Goal: Communication & Community: Answer question/provide support

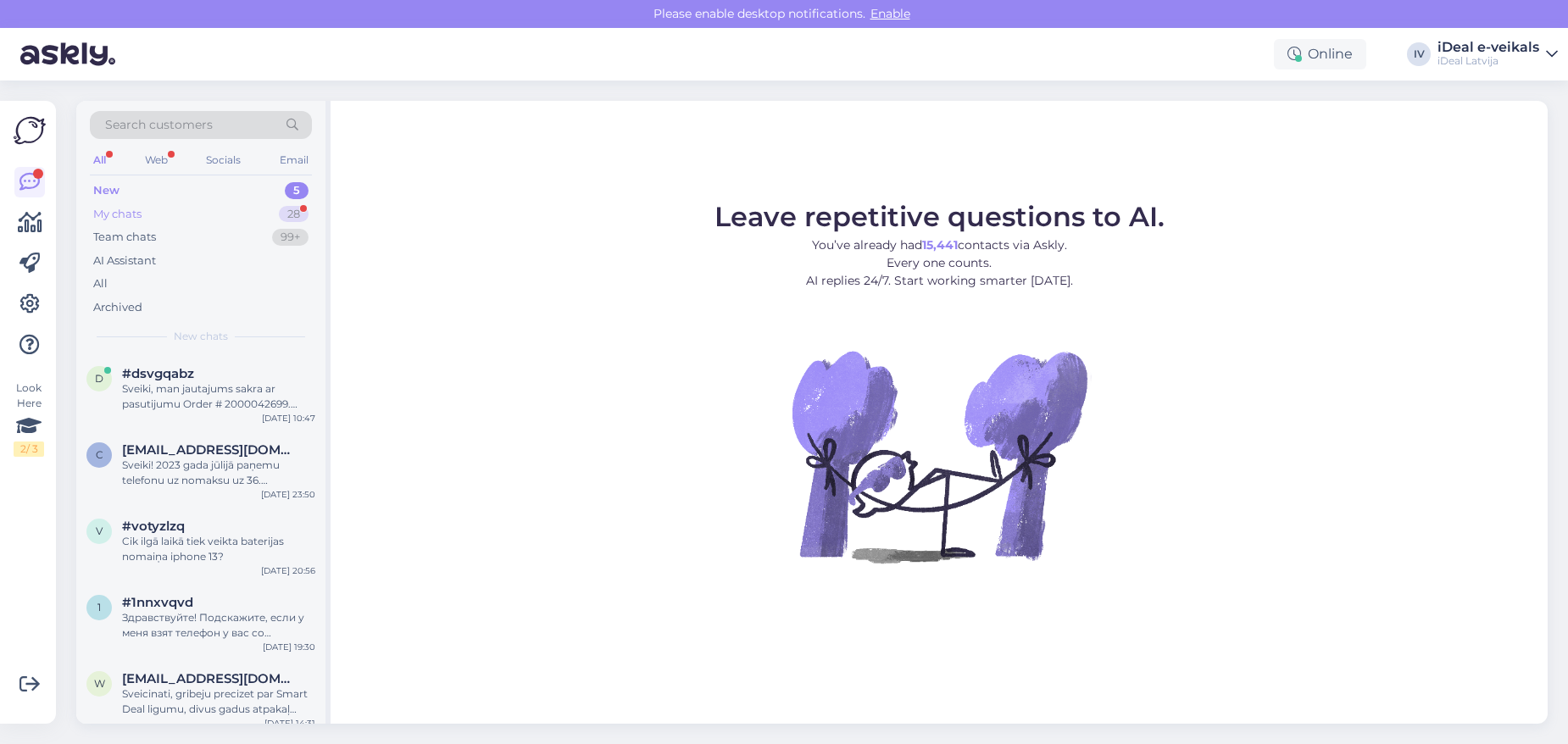
click at [168, 223] on div "My chats 28" at bounding box center [201, 214] width 222 height 24
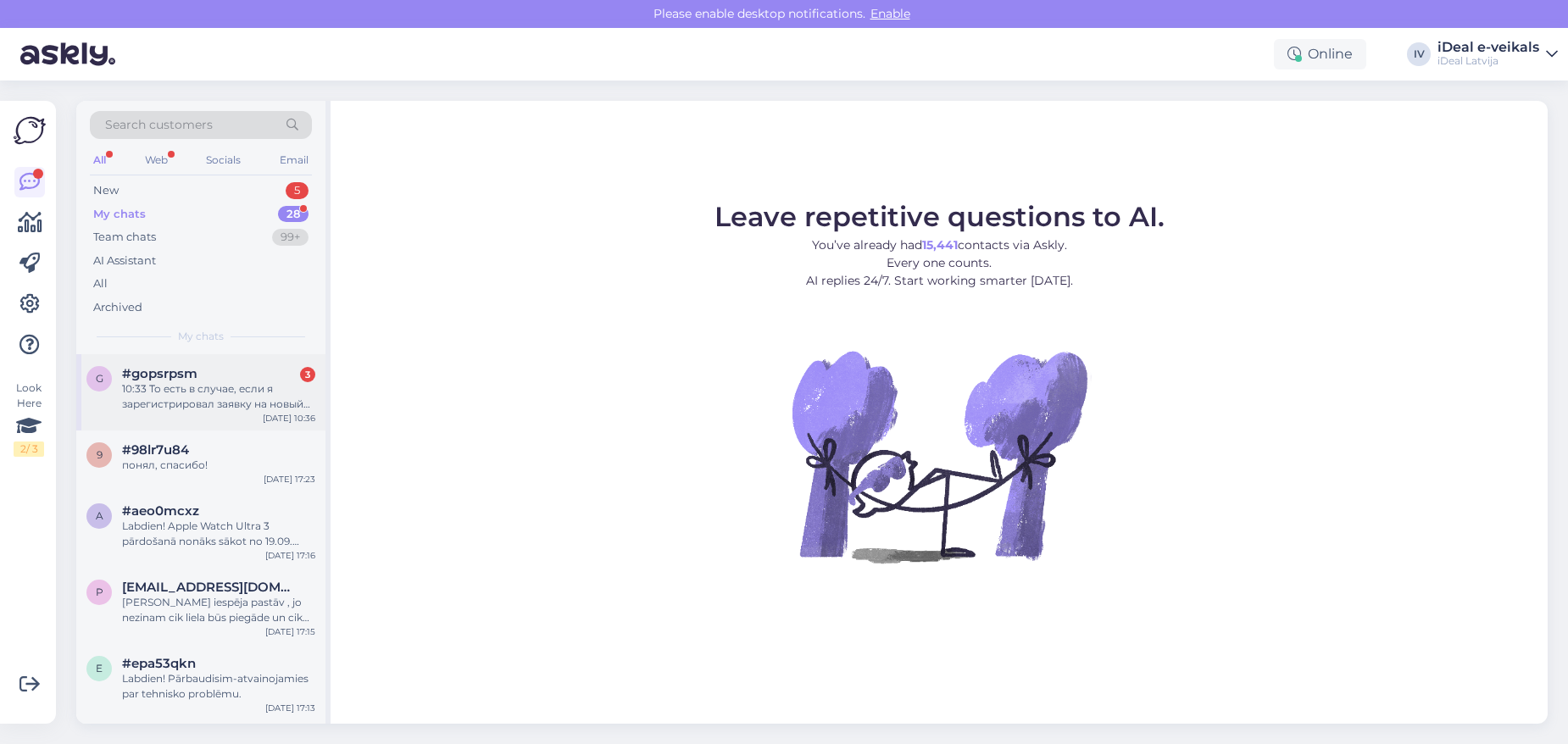
click at [228, 403] on div "10:33 То есть в случае, если я зарегистрировал заявку на новый телефон и указал…" at bounding box center [219, 396] width 194 height 31
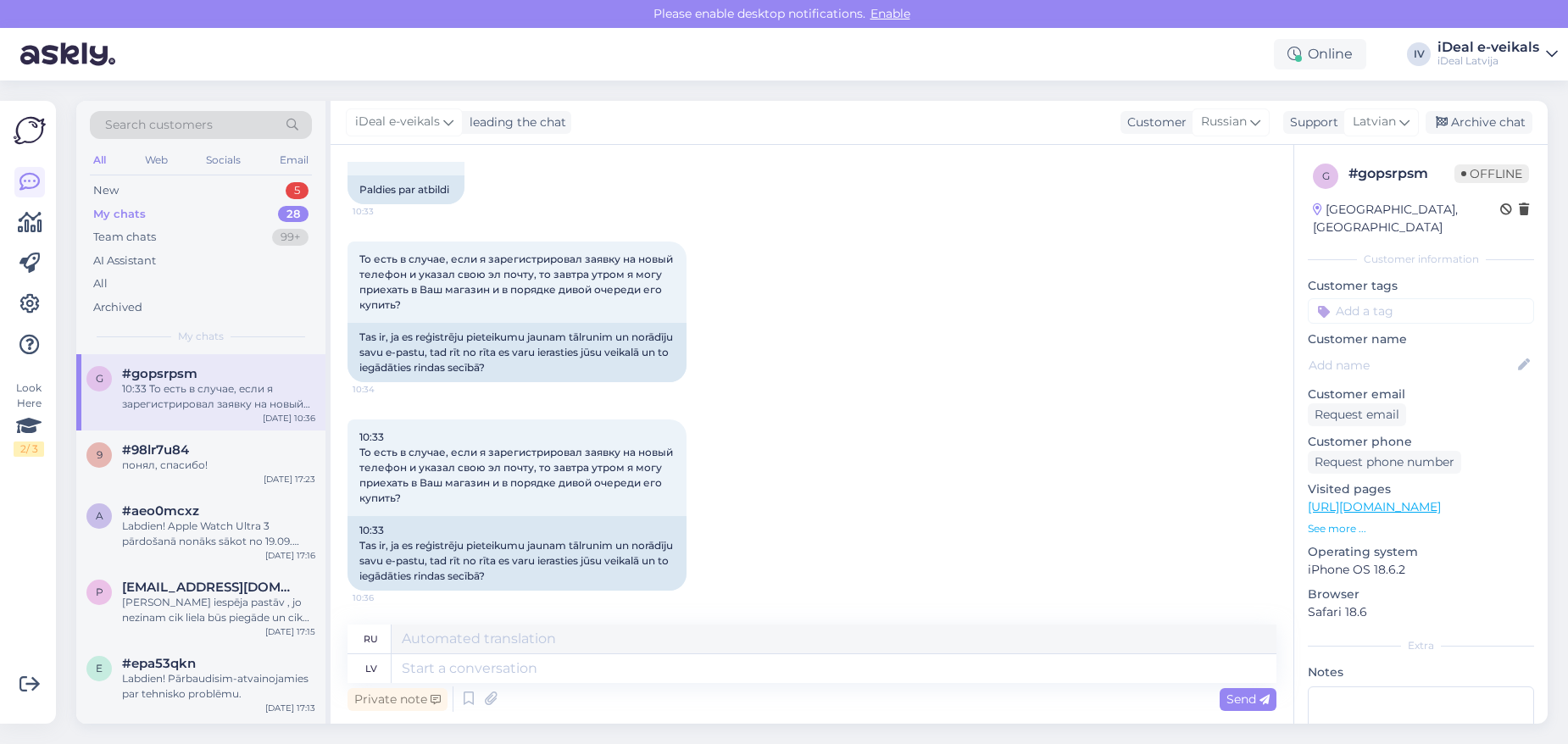
scroll to position [457, 0]
click at [416, 669] on textarea at bounding box center [834, 668] width 885 height 29
type textarea "Rīt"
type textarea "Завтра"
type textarea "R"
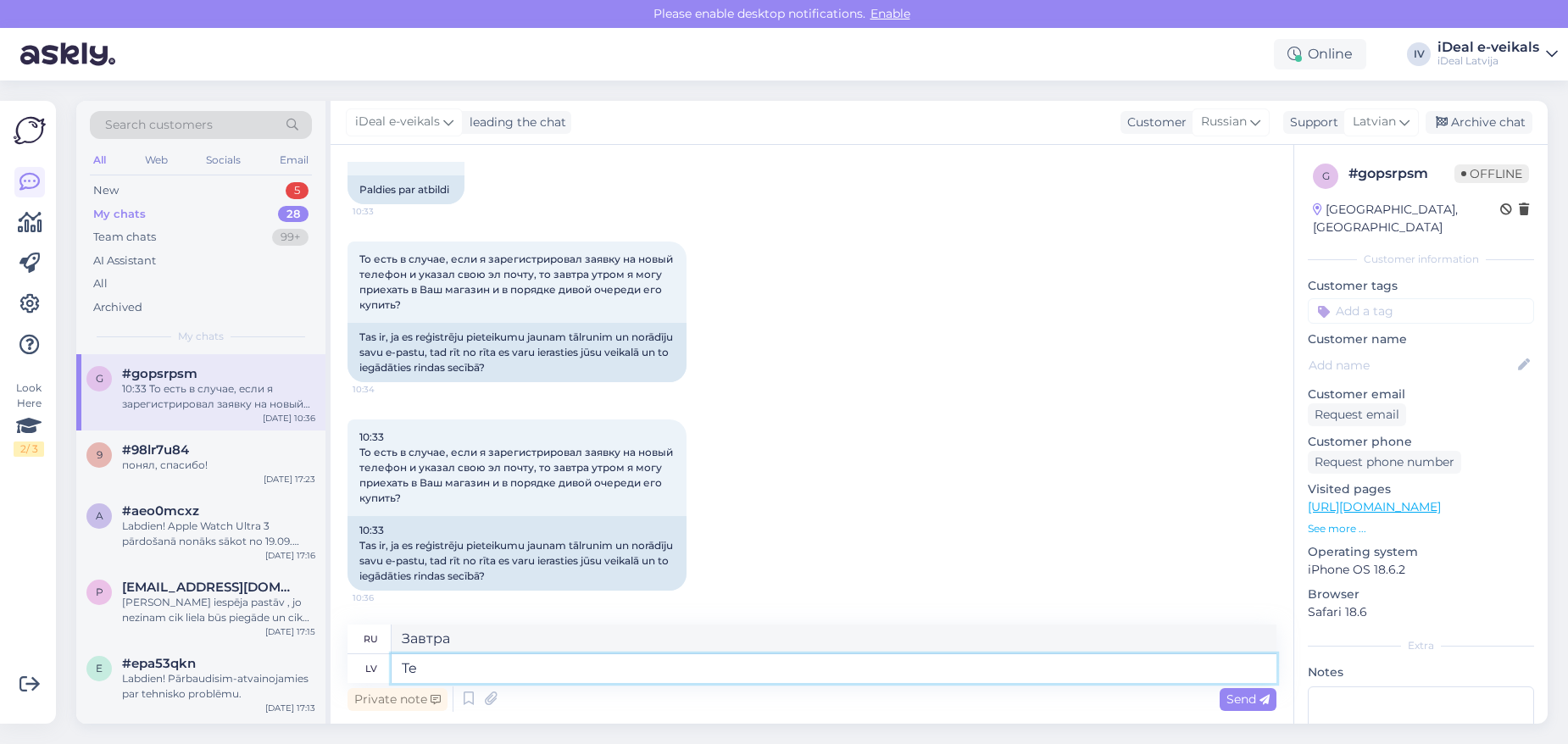
type textarea "T"
type textarea "jaunos t"
type textarea "новые"
type textarea "jaunos telefonus"
type textarea "новые телефоны"
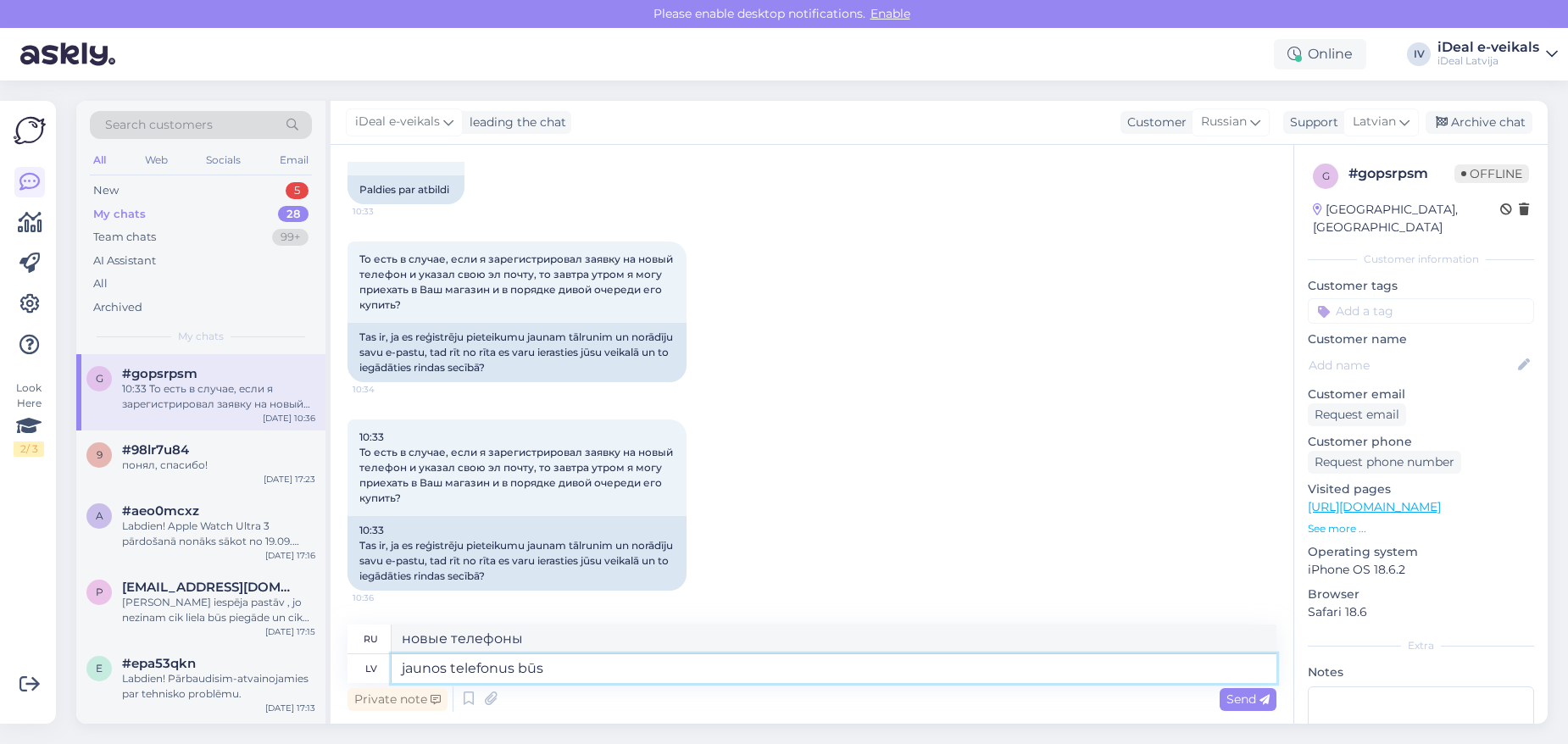
type textarea "jaunos telefonus būs"
type textarea "новые телефоны будут"
type textarea "jaunos telefonus būs iespējas"
type textarea "новые телефоны будут иметь опции"
type textarea "jaunos telefonus būs iespējams"
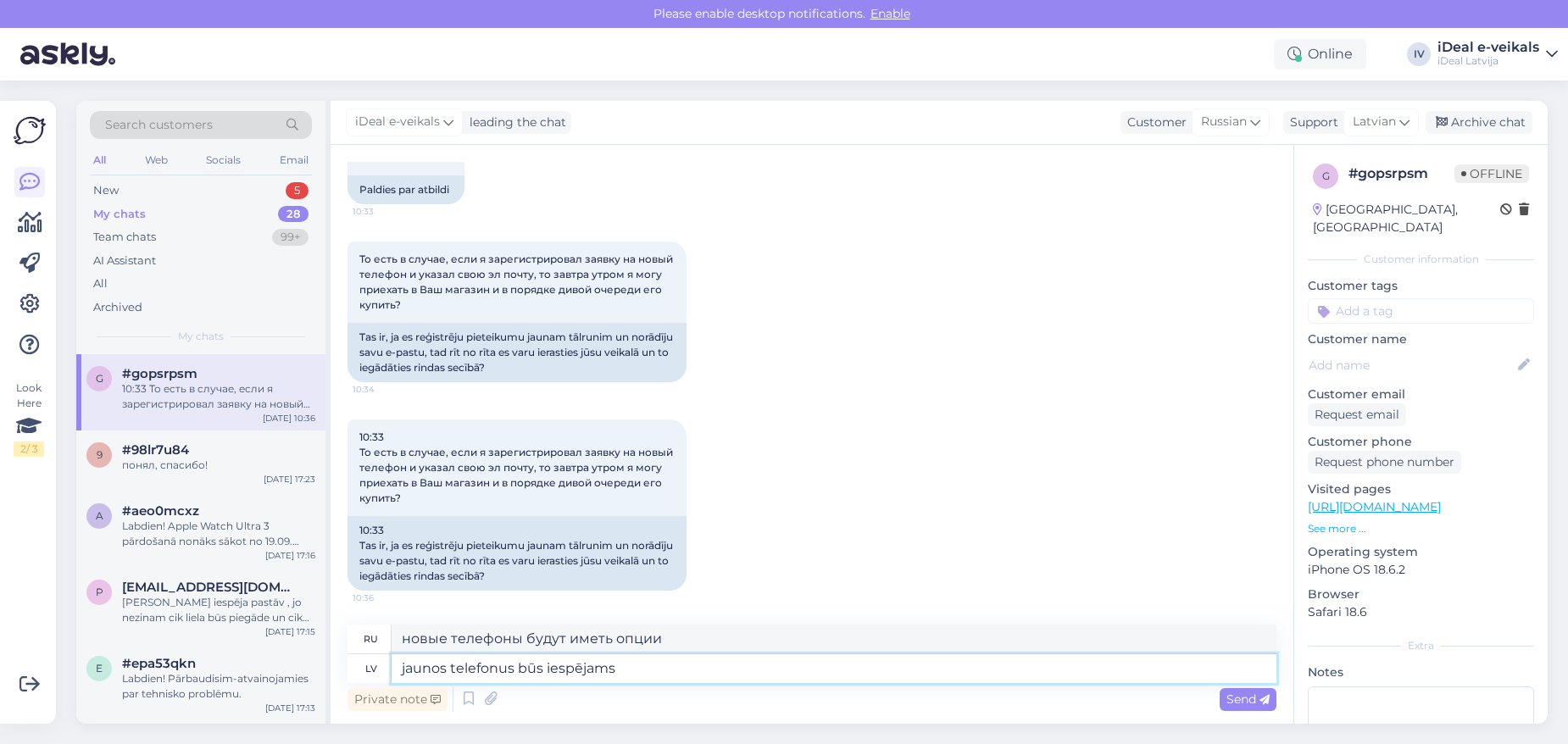
type textarea "новые телефоны будут возможны"
type textarea "jaunos telefonus būs iespējams pasūtīt"
type textarea "новые телефоны будут доступны для заказа"
type textarea "jaunos telefonus būs iespējams pasūtīt sākot"
type textarea "Новые телефоны будут доступны для заказа начиная с"
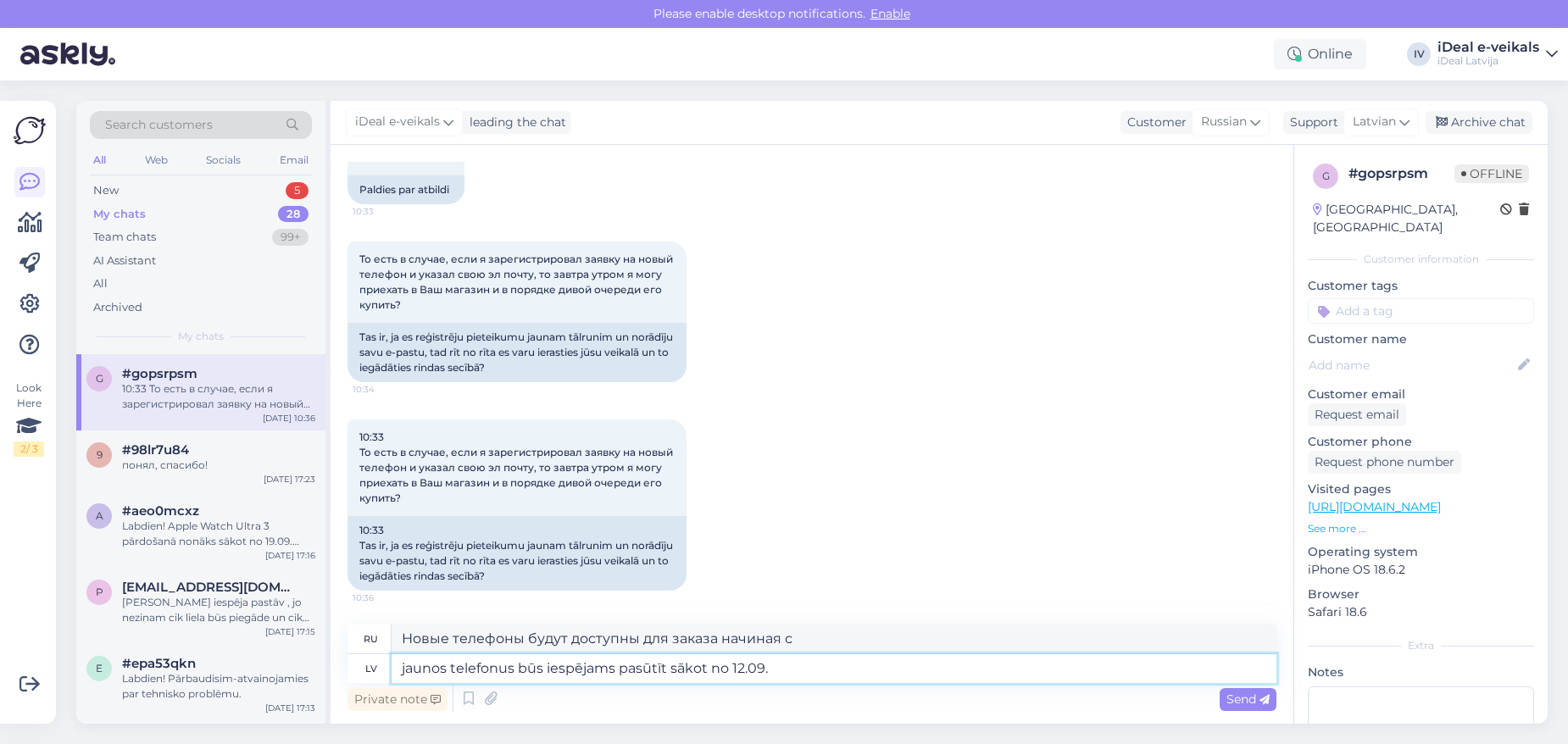
type textarea "jaunos telefonus būs iespējams pasūtīt sākot no 12.09."
type textarea "Новые телефоны будут доступны для заказа с 12.09."
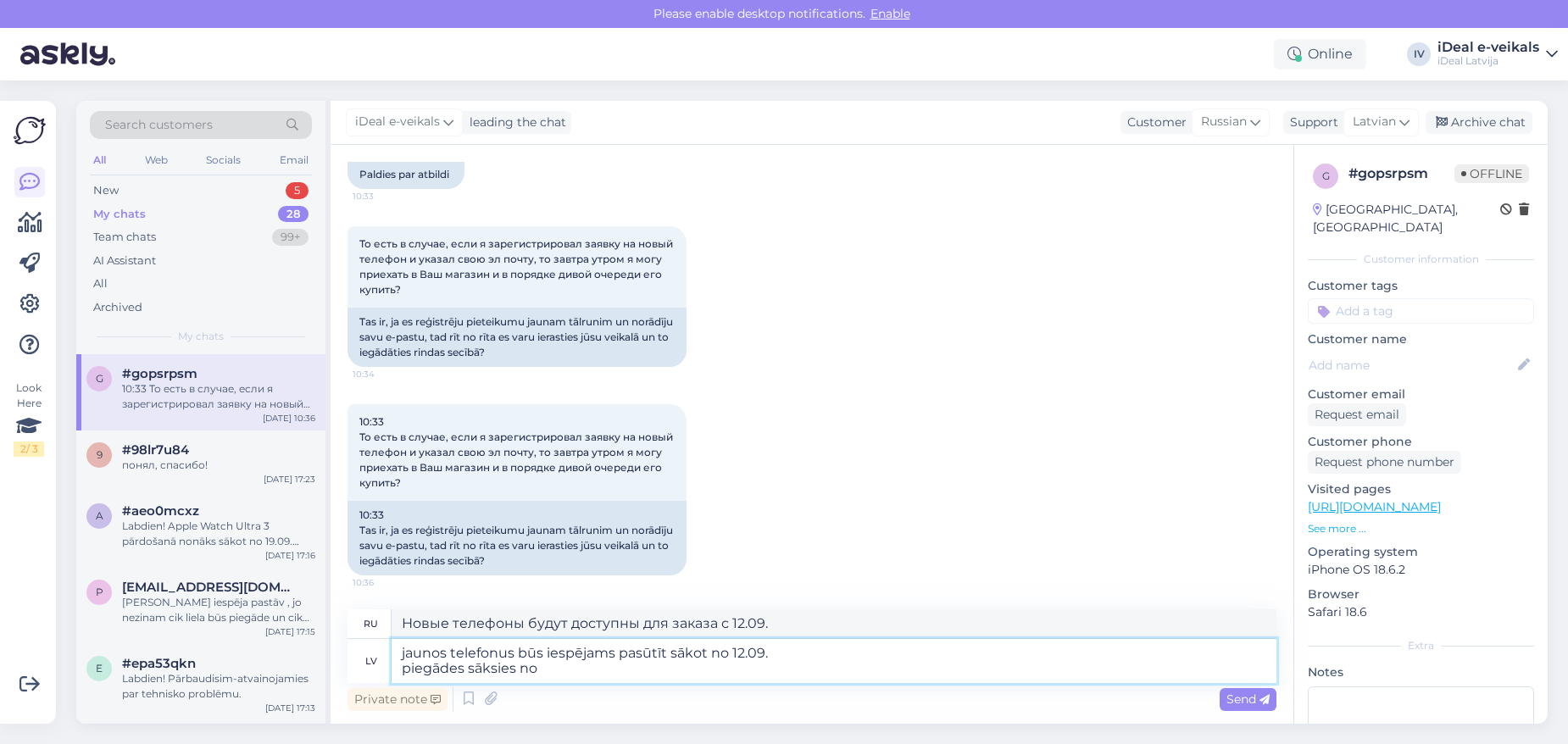
type textarea "jaunos telefonus būs iespējams pasūtīt sākot no 12.09. piegādes sāksies no"
type textarea "Новые телефоны будут доступны для заказа с 12.09. начнутся с"
type textarea "jaunos telefonus būs iespējams pasūtīt sākot no 12.09. piegādes sāksies no 19.0…"
type textarea "Новые телефоны будут доступны для заказа с 12.09. Поставки начнутся сентября 19…"
type textarea "jaunos telefonus būs iespējams pasūtīt sākot no 12.09. piegādes sāksies no 19.0…"
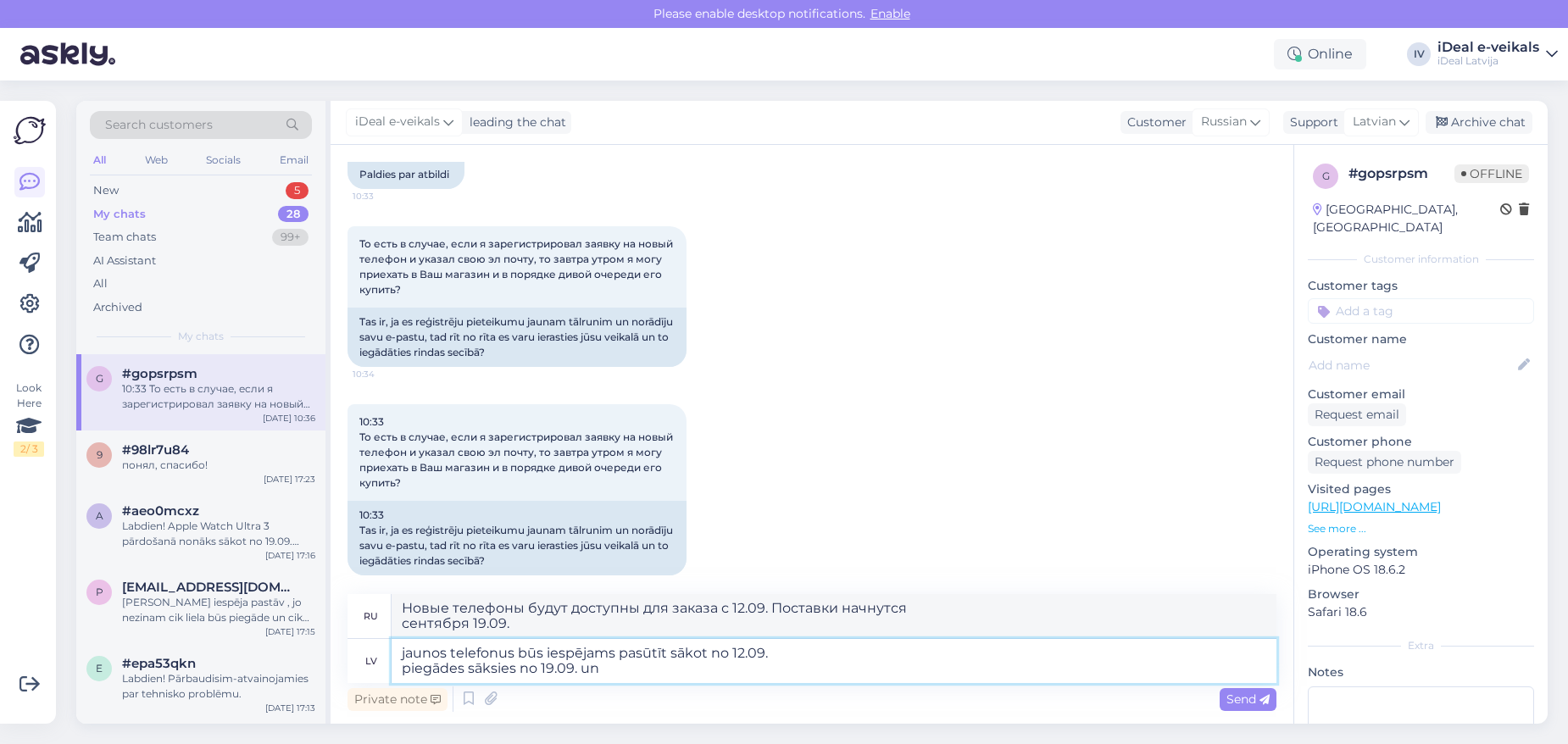
type textarea "Новые телефоны будут доступны для заказа с 12.09. начнутся с 19.09."
type textarea "jaunos telefonus būs iespējams pasūtīt sākot no 12.09. piegādes sāksies no 19.0…"
type textarea "Новые телефоны будут доступны для заказа с 12.09. начнутся с 19.09. и все"
type textarea "jaunos telefonus būs iespējams pasūtīt sākot no 12.09. piegādes sāksies no 19.0…"
type textarea "Новые телефоны будут доступны для заказа с 12.09. доставки начнутся с 19.09. и …"
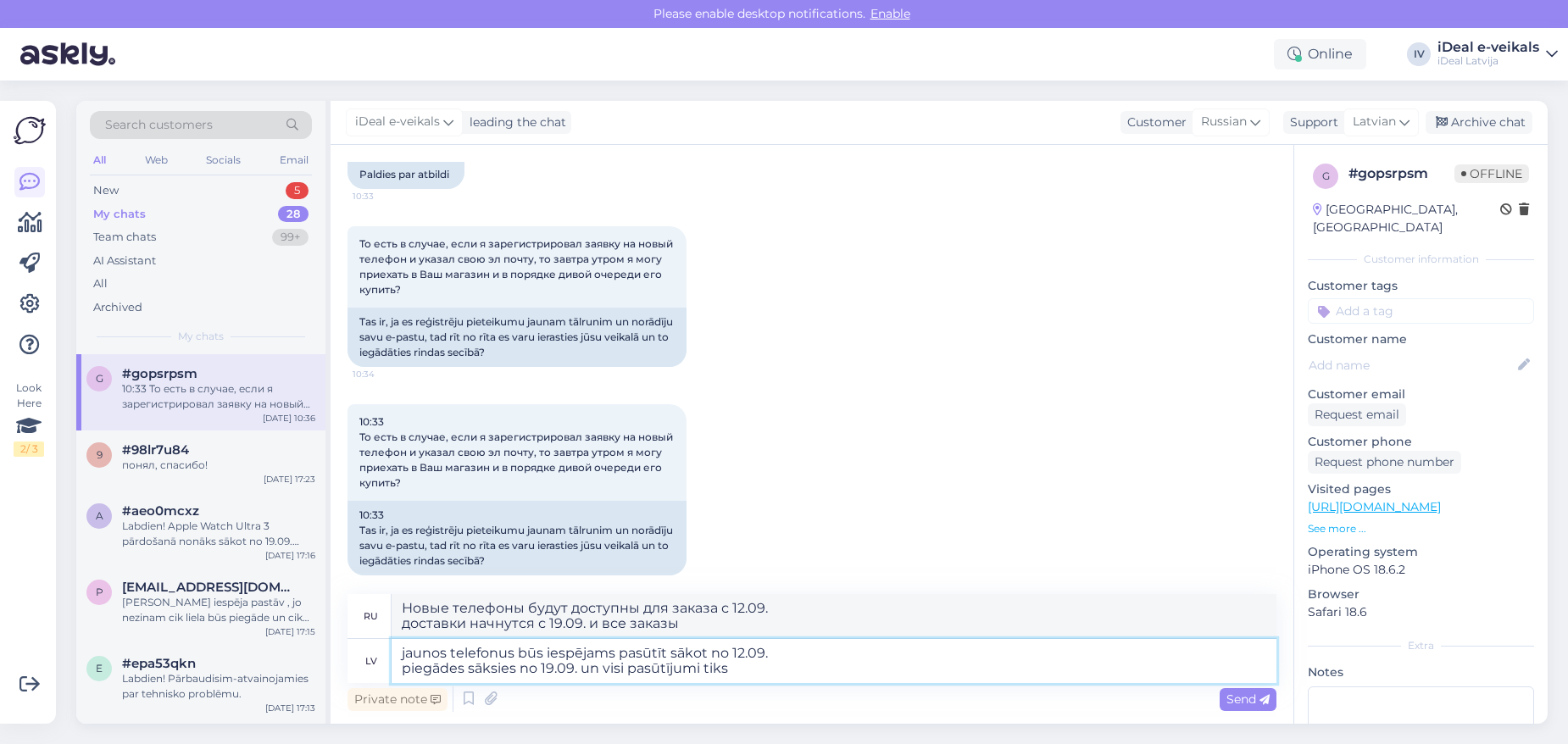
type textarea "jaunos telefonus būs iespējams pasūtīt sākot no 12.09. piegādes sāksies no 19.0…"
type textarea "Новые телефоны будут доступны для заказа с 12.09. начнется с 19.09. Все заказы …"
type textarea "jaunos telefonus būs iespējams pasūtīt sākot no 12.09. piegādes sāksies no 19.0…"
type textarea "Новые телефоны будут доступны для заказа с 12.09. начнется с 19.09. Все заказы …"
type textarea "jaunos telefonus būs iespējams pasūtīt sākot no 12.09. piegādes sāksies no 19.0…"
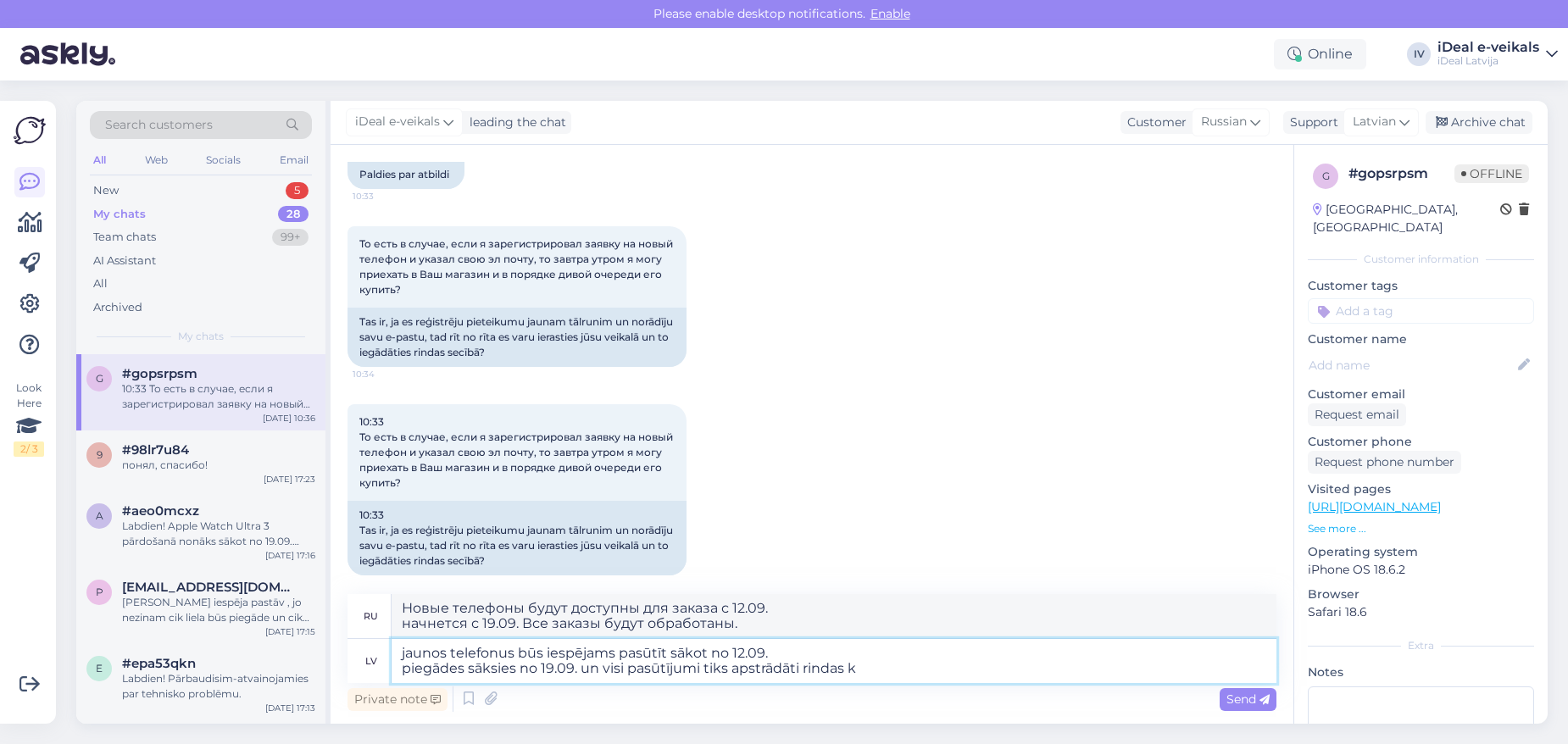
type textarea "Новые телефоны будут доступны для заказа с 12.09. начнется с 19.09. Все заказы …"
type textarea "jaunos telefonus būs iespējams pasūtīt sākot no 12.09. piegādes sāksies no 19.0…"
type textarea "Новые телефоны будут доступны для заказа с 12.09. начнётся 19.09. Все заказы бу…"
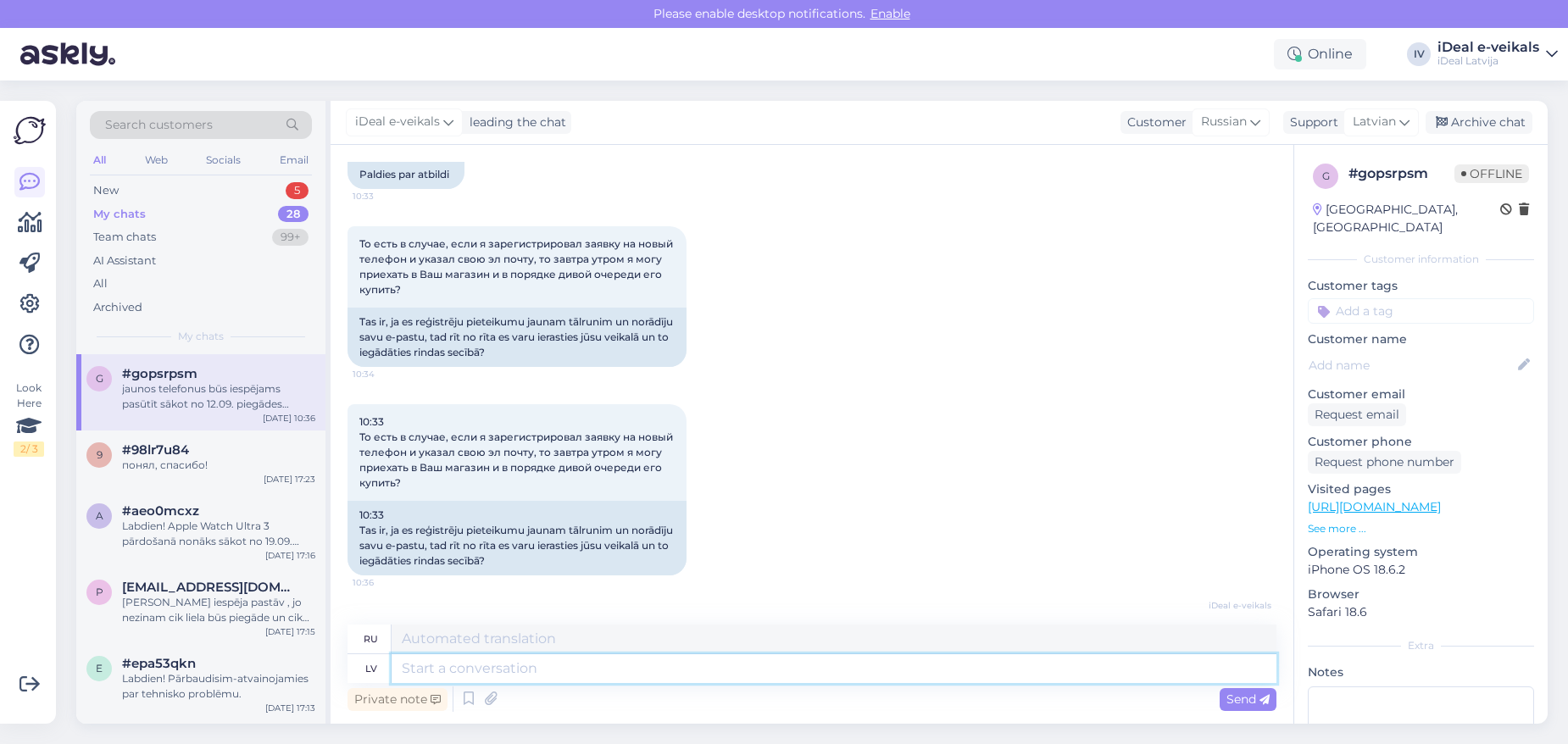
scroll to position [620, 0]
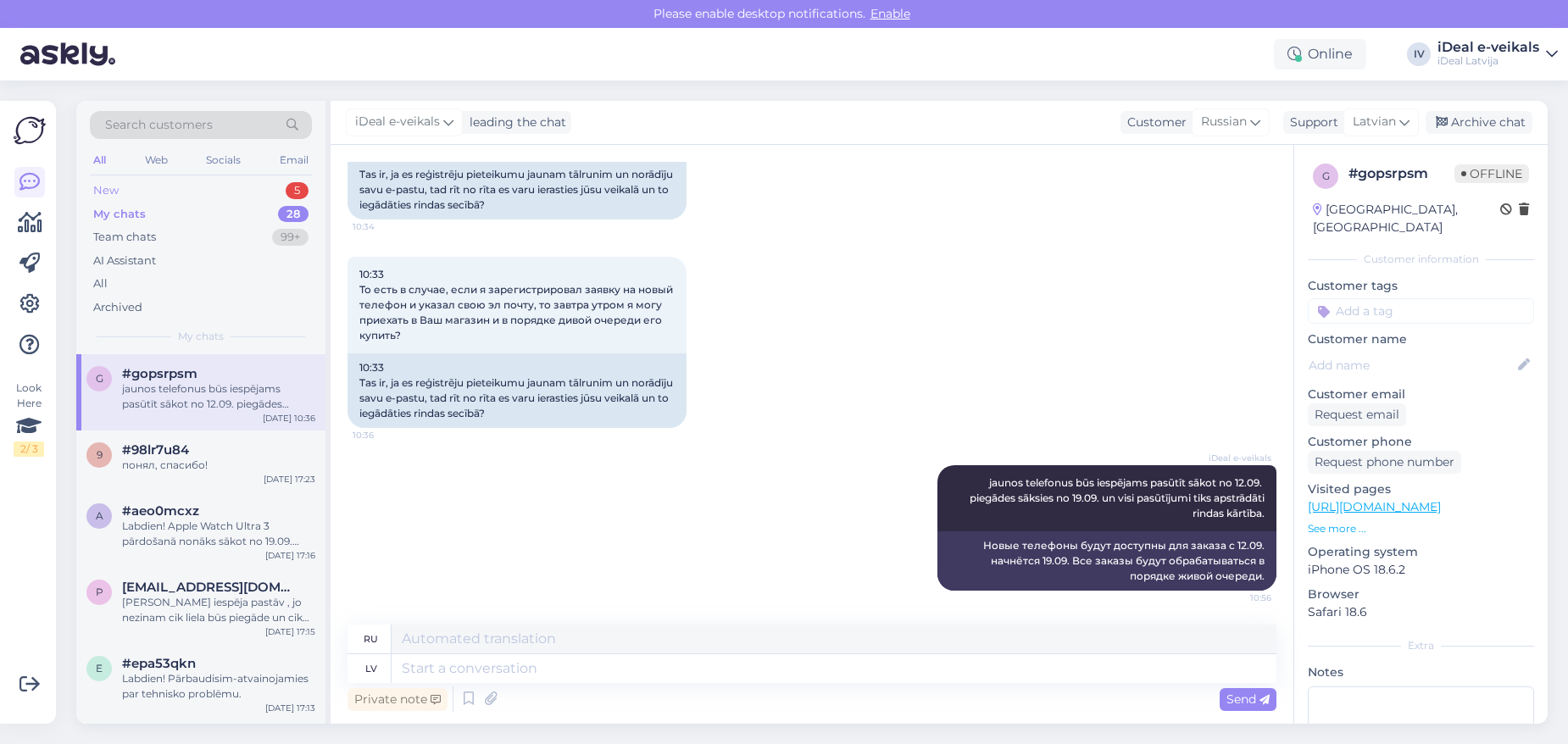
click at [164, 187] on div "New 5" at bounding box center [201, 190] width 222 height 24
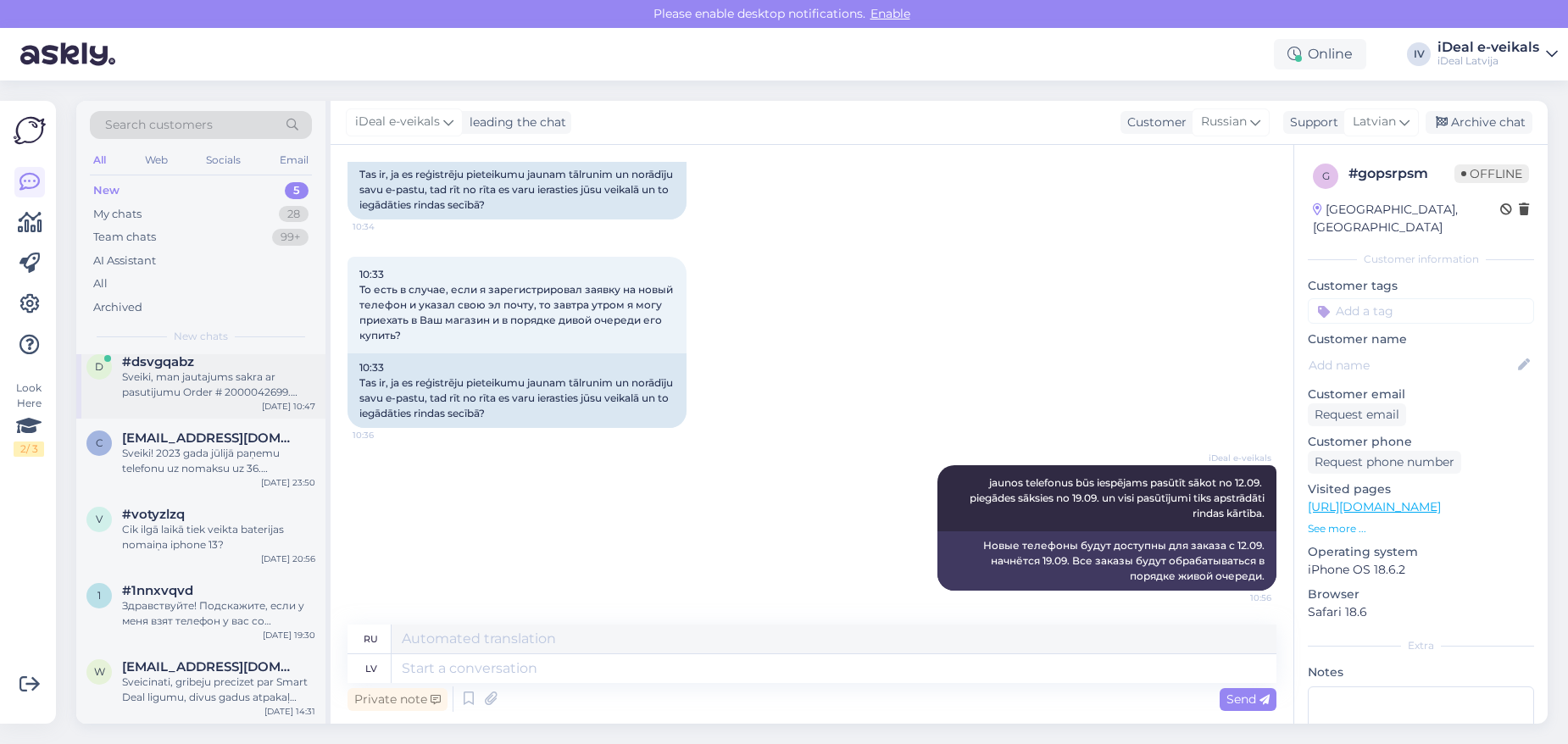
scroll to position [10, 0]
click at [245, 361] on div "#dsvgqabz" at bounding box center [219, 363] width 194 height 15
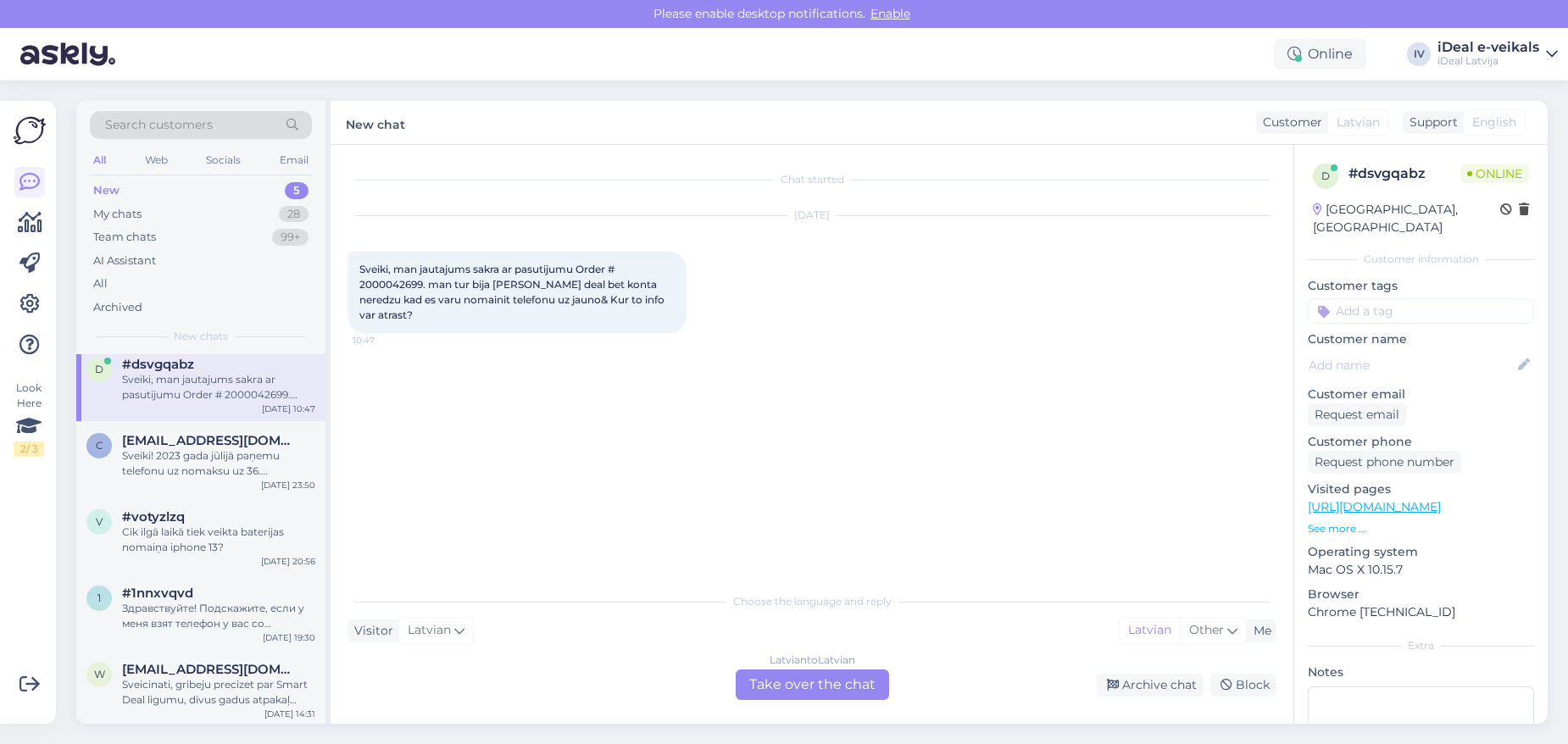
click at [387, 284] on span "Sveiki, man jautajums sakra ar pasutijumu Order # 2000042699. man tur bija [PER…" at bounding box center [513, 292] width 308 height 58
copy span "2000042699"
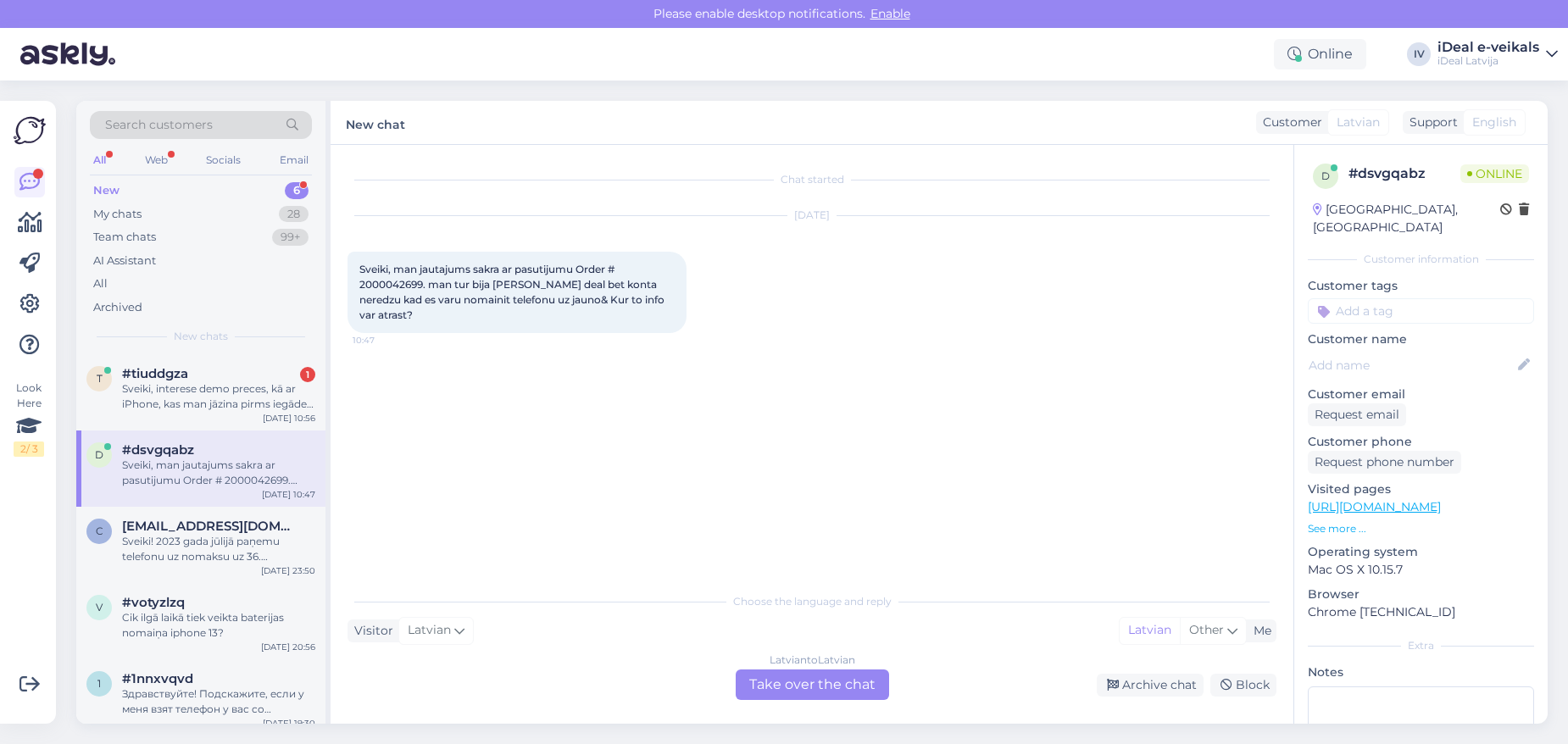
click at [792, 679] on div "Latvian to Latvian Take over the chat" at bounding box center [812, 684] width 153 height 31
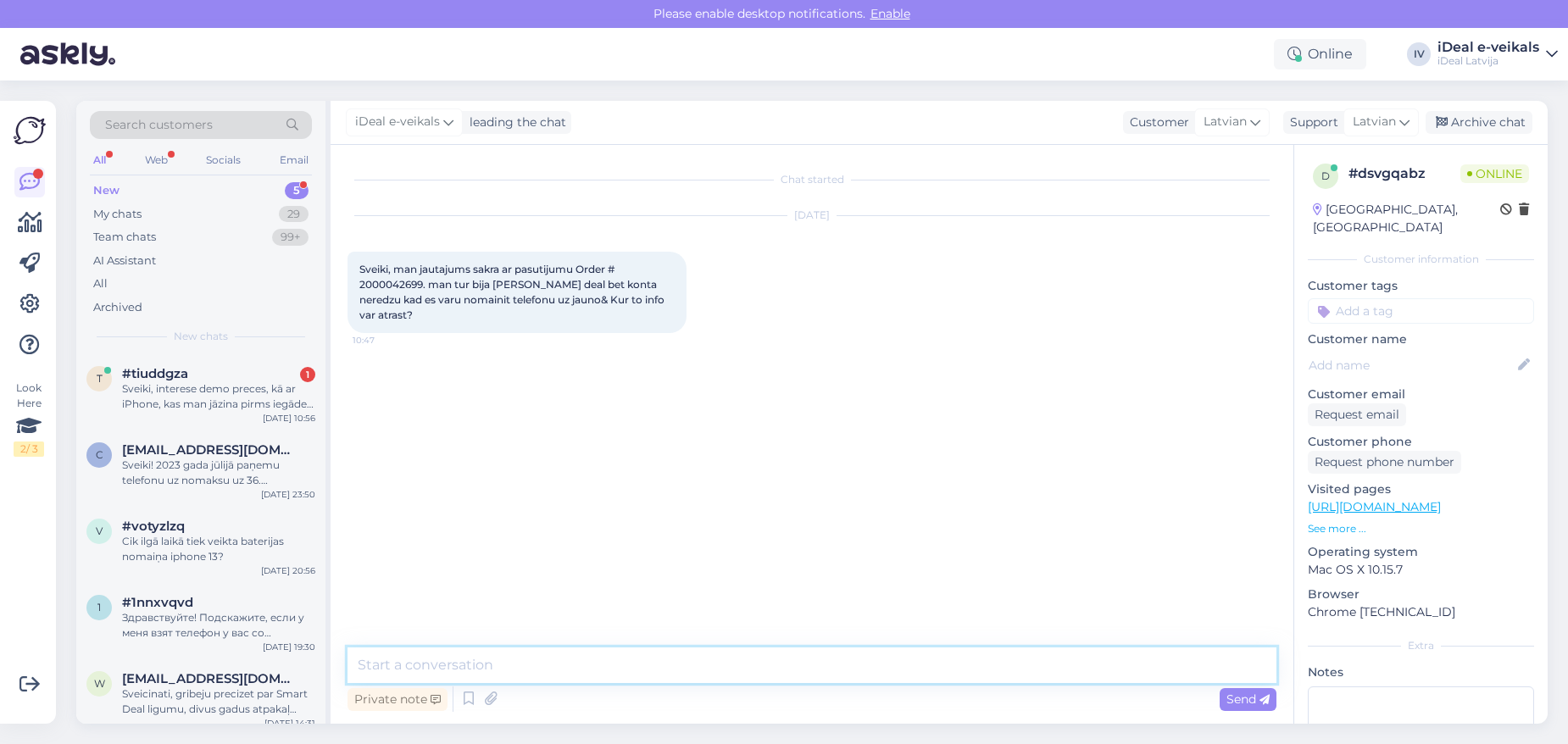
click at [497, 658] on textarea at bounding box center [812, 665] width 929 height 35
paste textarea "Atjaunināts no [DATE]"
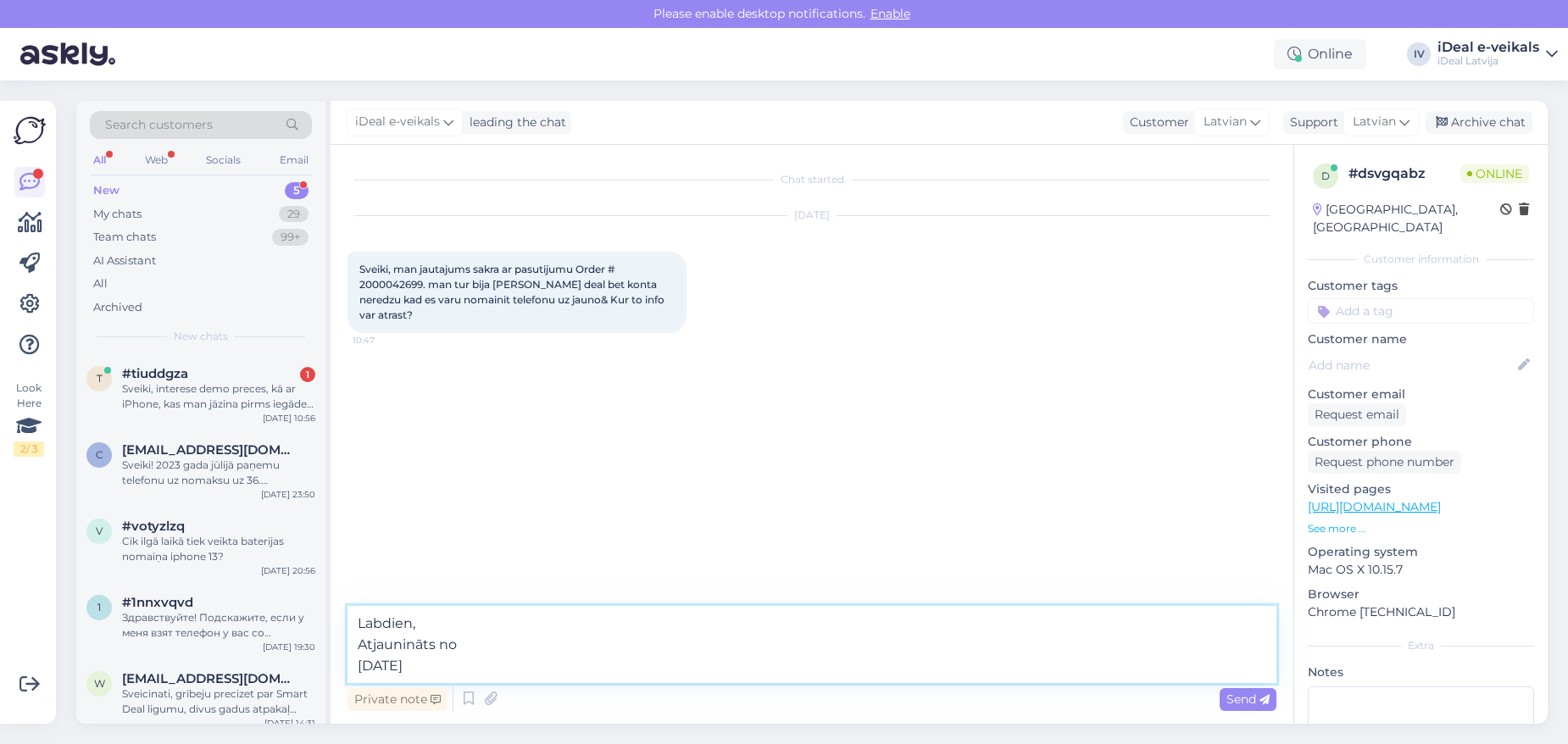
click at [356, 663] on textarea "Labdien, Atjaunināts no [DATE]" at bounding box center [812, 645] width 929 height 77
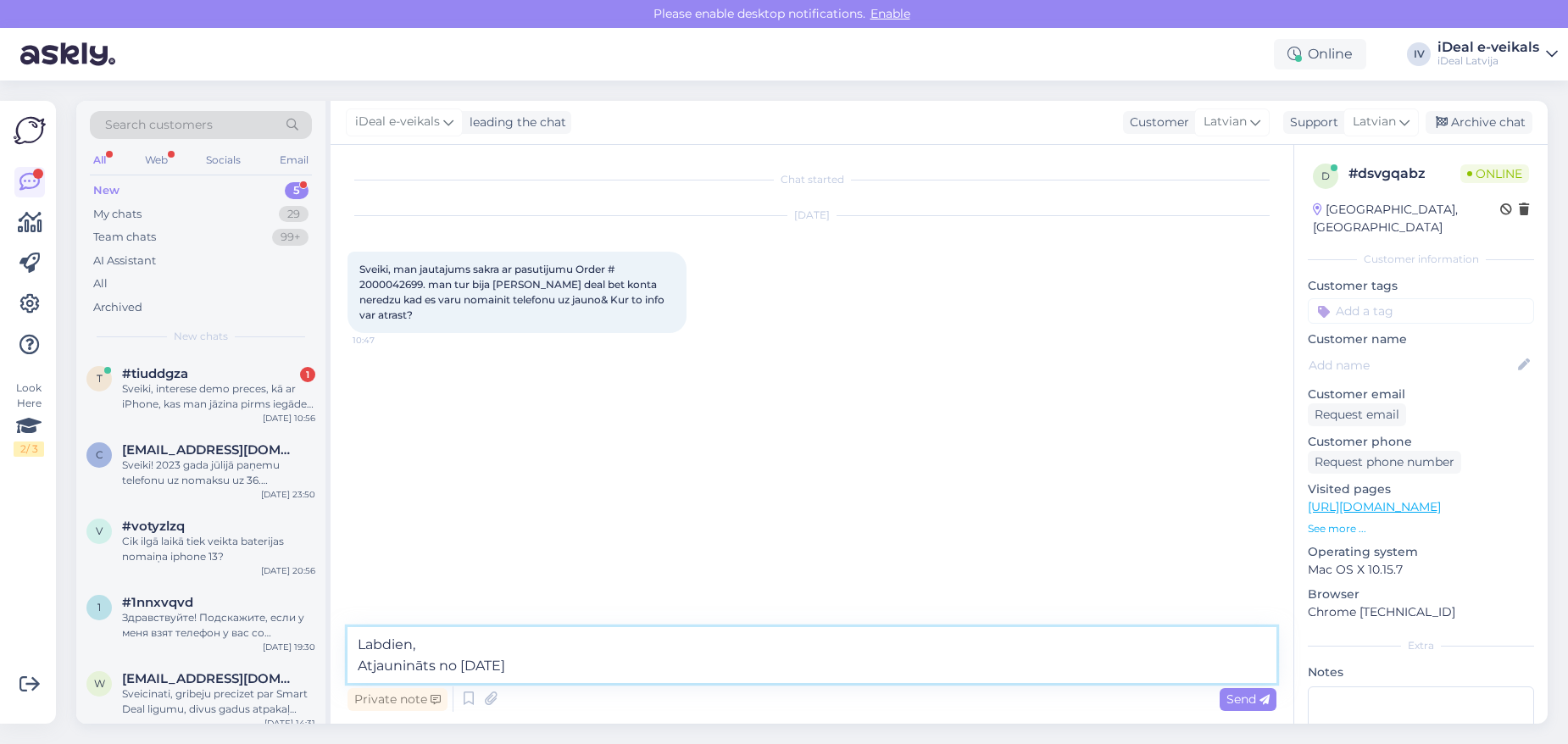
drag, startPoint x: 355, startPoint y: 667, endPoint x: 414, endPoint y: 667, distance: 59.0
click at [356, 666] on textarea "Labdien, Atjaunināts no [DATE]" at bounding box center [812, 655] width 929 height 56
click at [363, 664] on textarea "Labdien, Atjaunināts no [DATE]" at bounding box center [812, 655] width 929 height 56
type textarea "Labdien, Esošo SmartDeal līgumu varat atjaunināts no [DATE]"
click at [788, 663] on textarea "Labdien, Esošo SmartDeal līgumu varat atjaunināts no [DATE]" at bounding box center [812, 655] width 929 height 56
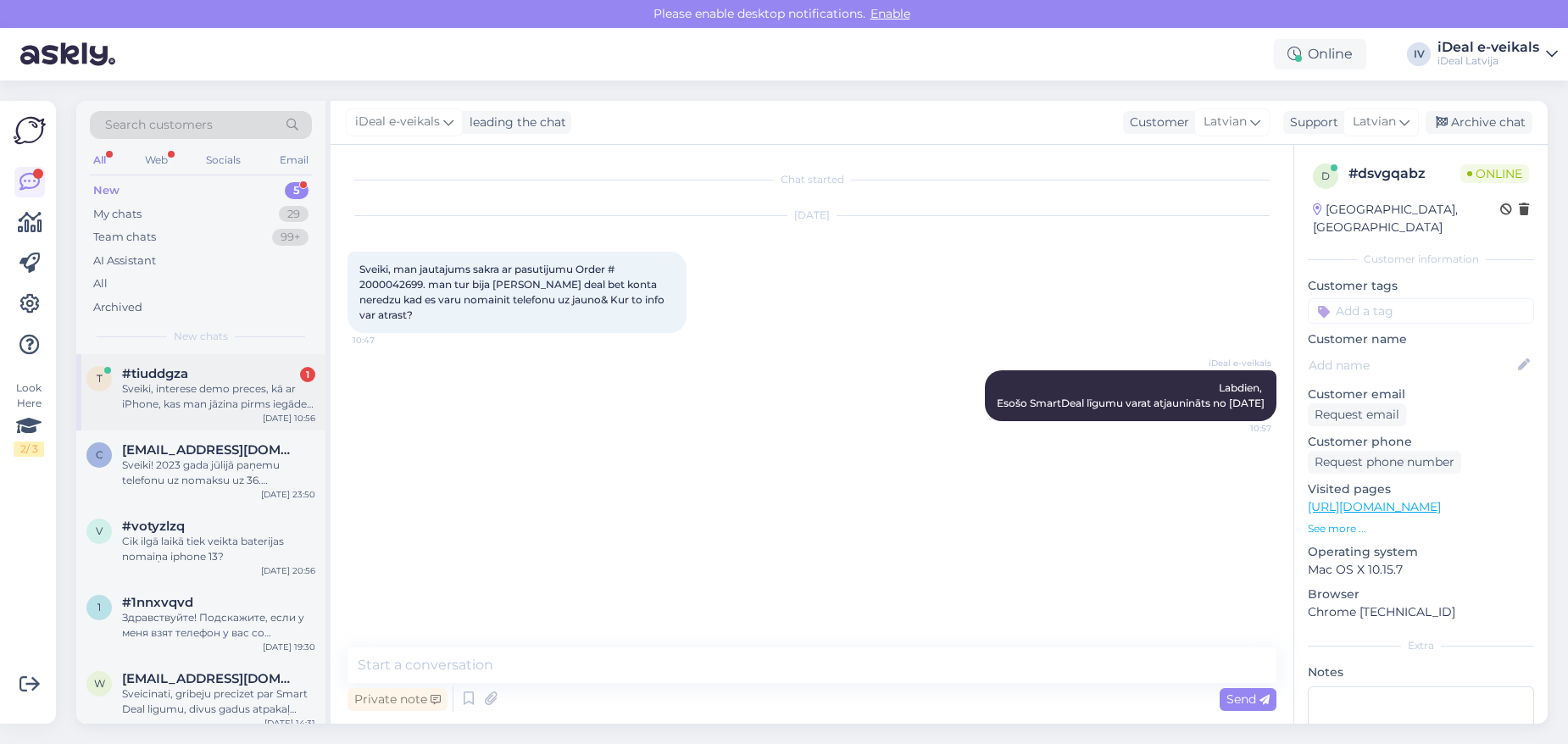
click at [306, 403] on div "Sveiki, interese demo preces, kā ar iPhone, kas man jāzina pirms iegādes. Garan…" at bounding box center [219, 396] width 194 height 31
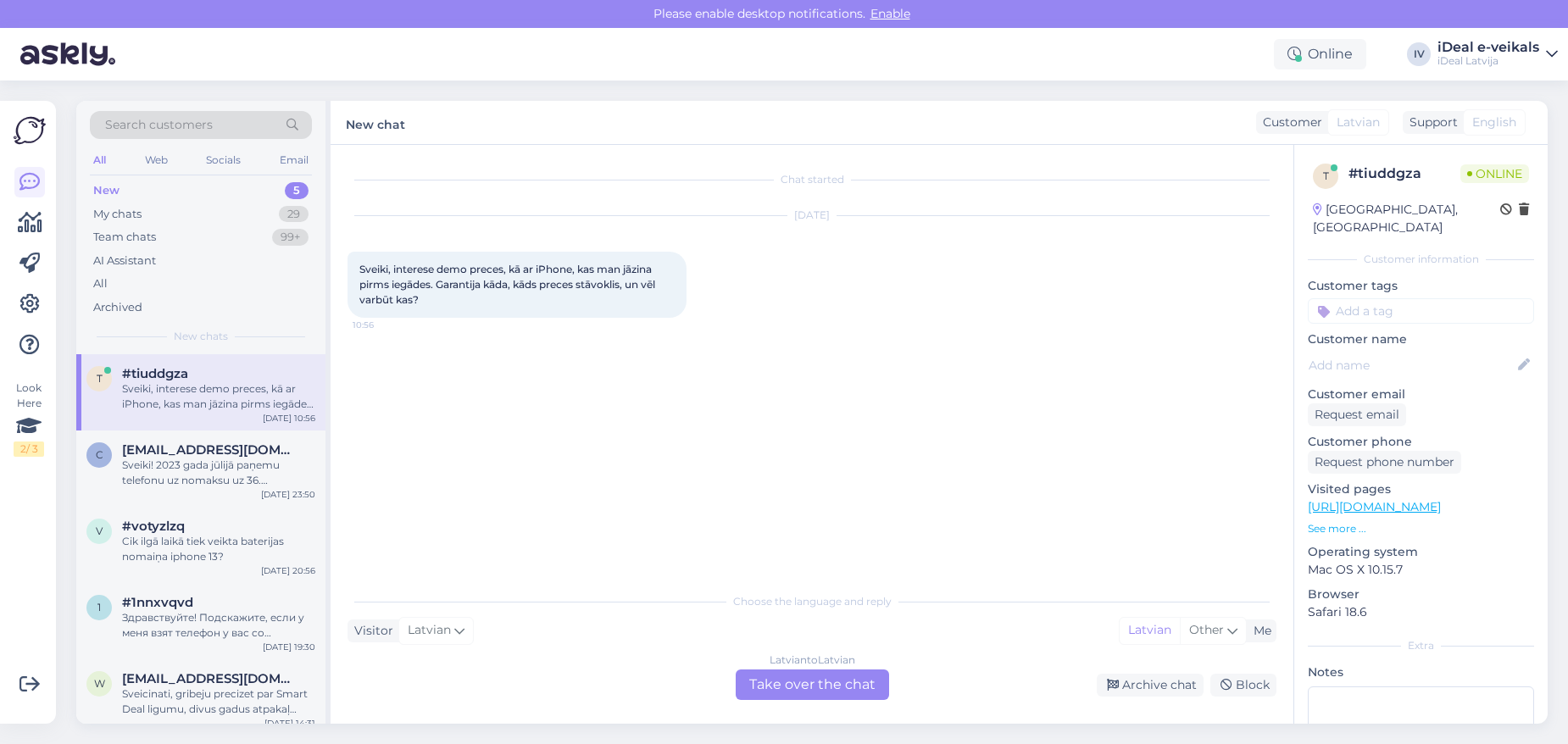
click at [791, 688] on div "Latvian to Latvian Take over the chat" at bounding box center [812, 684] width 153 height 31
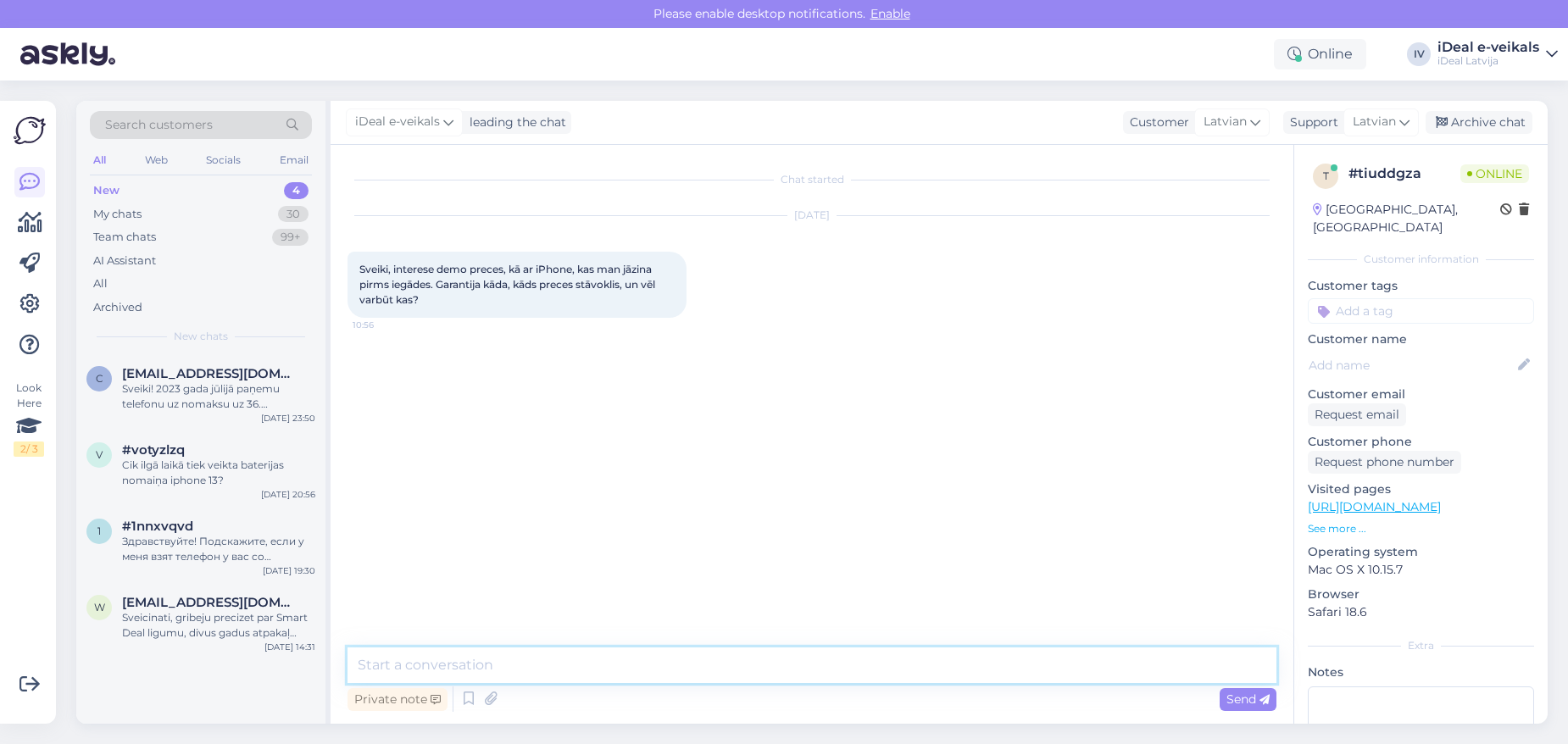
click at [530, 657] on textarea at bounding box center [812, 665] width 929 height 35
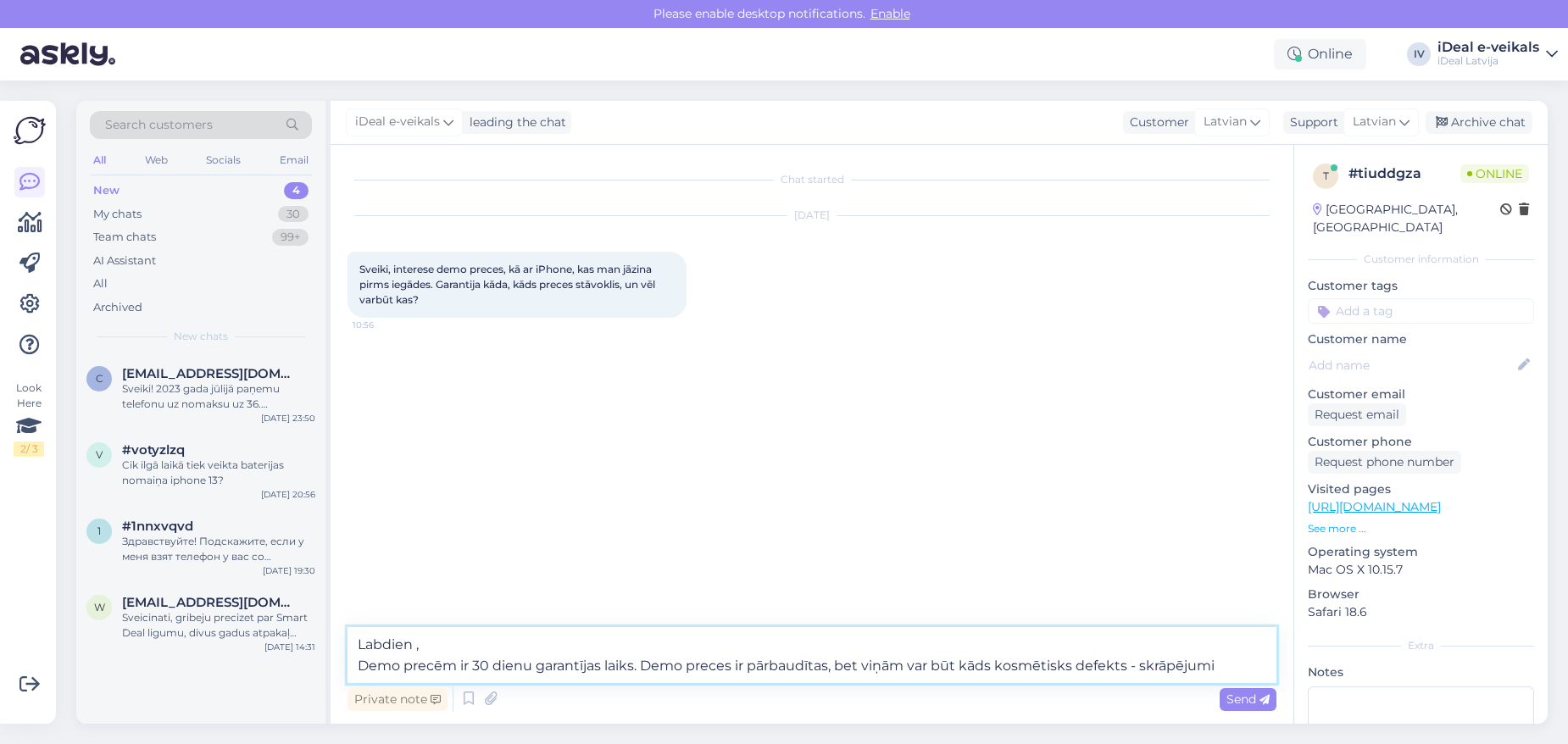
type textarea "Labdien , Demo precēm ir 30 dienu garantījas laiks. Demo preces ir pārbaudītas,…"
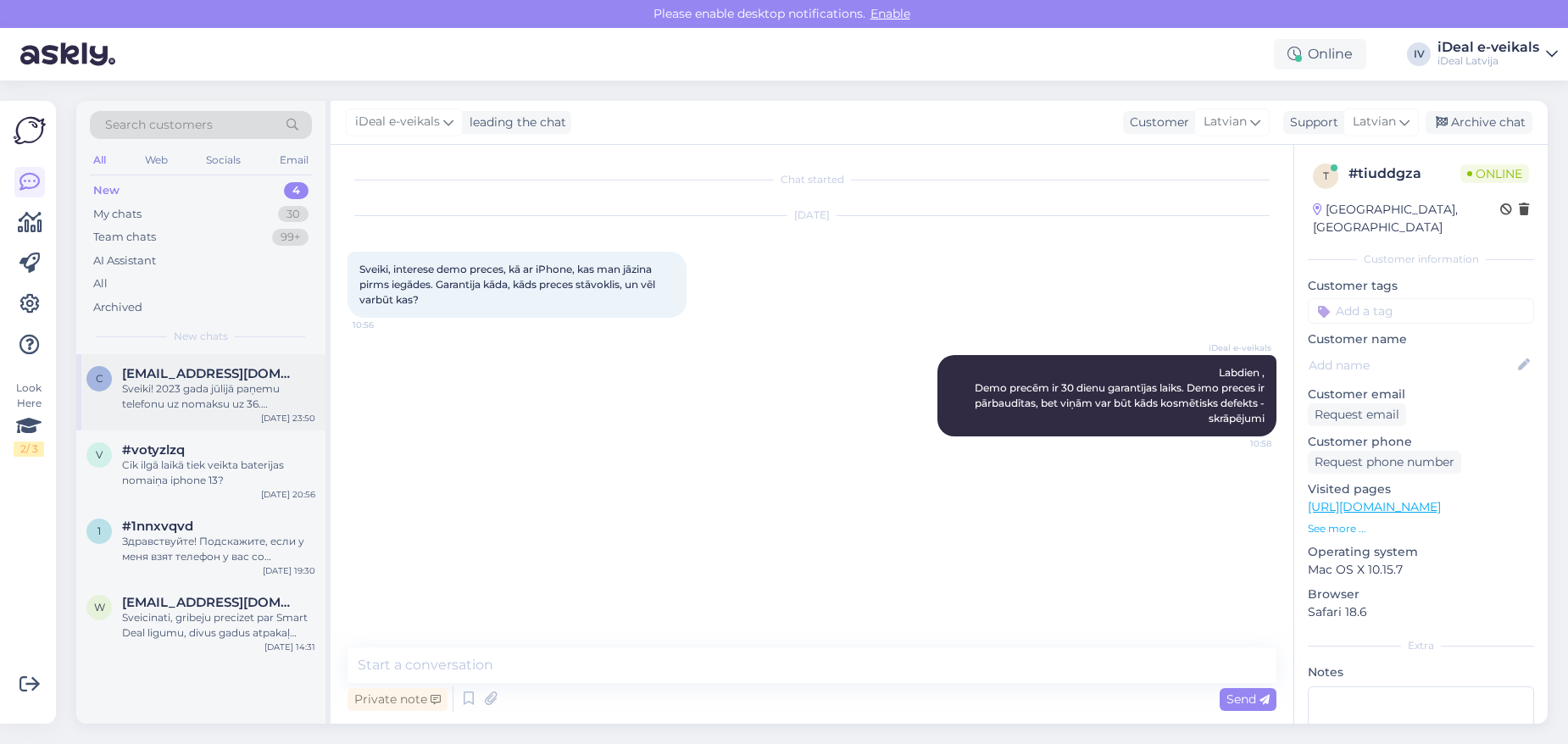
click at [250, 372] on span "[EMAIL_ADDRESS][DOMAIN_NAME]" at bounding box center [210, 373] width 176 height 15
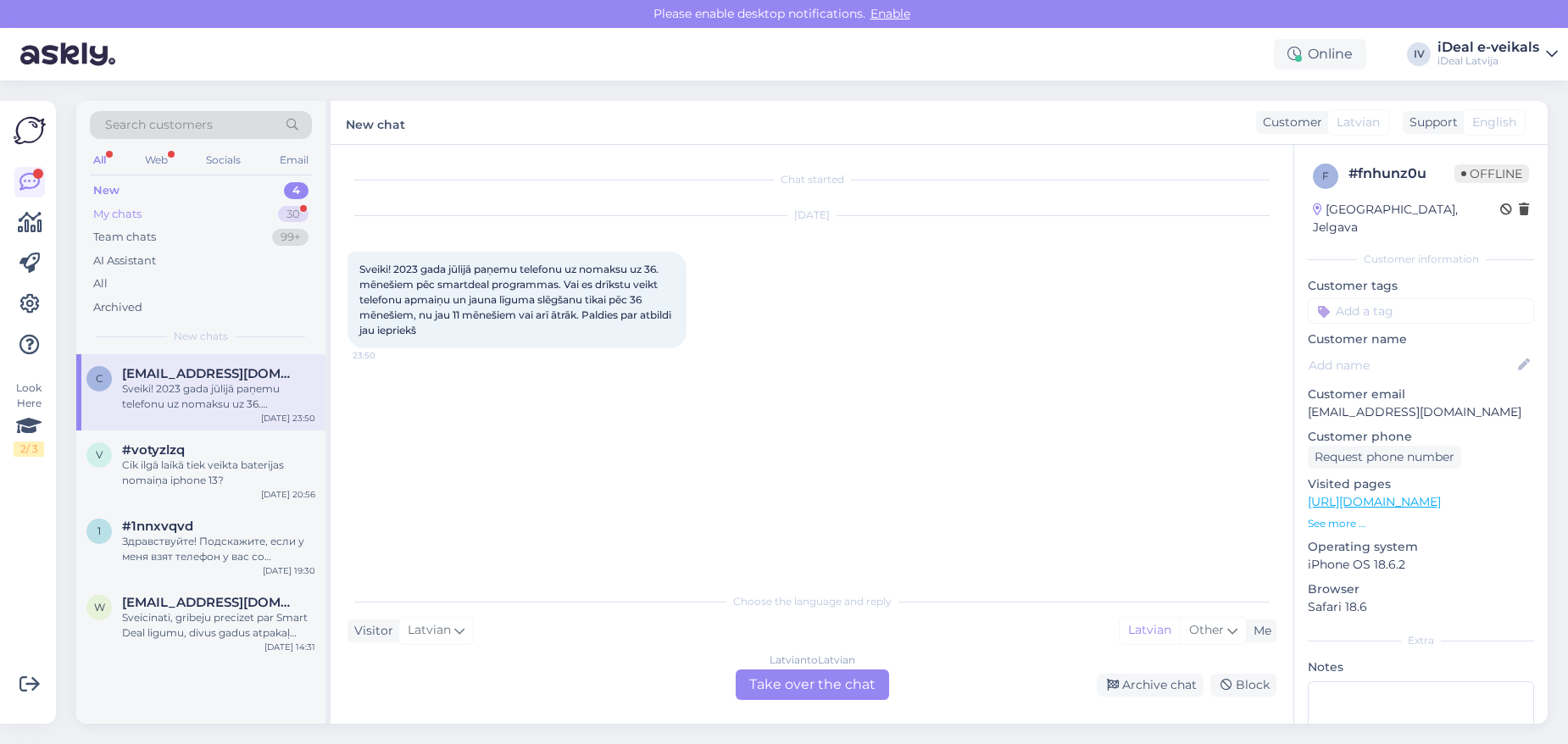
click at [184, 216] on div "My chats 30" at bounding box center [201, 214] width 222 height 24
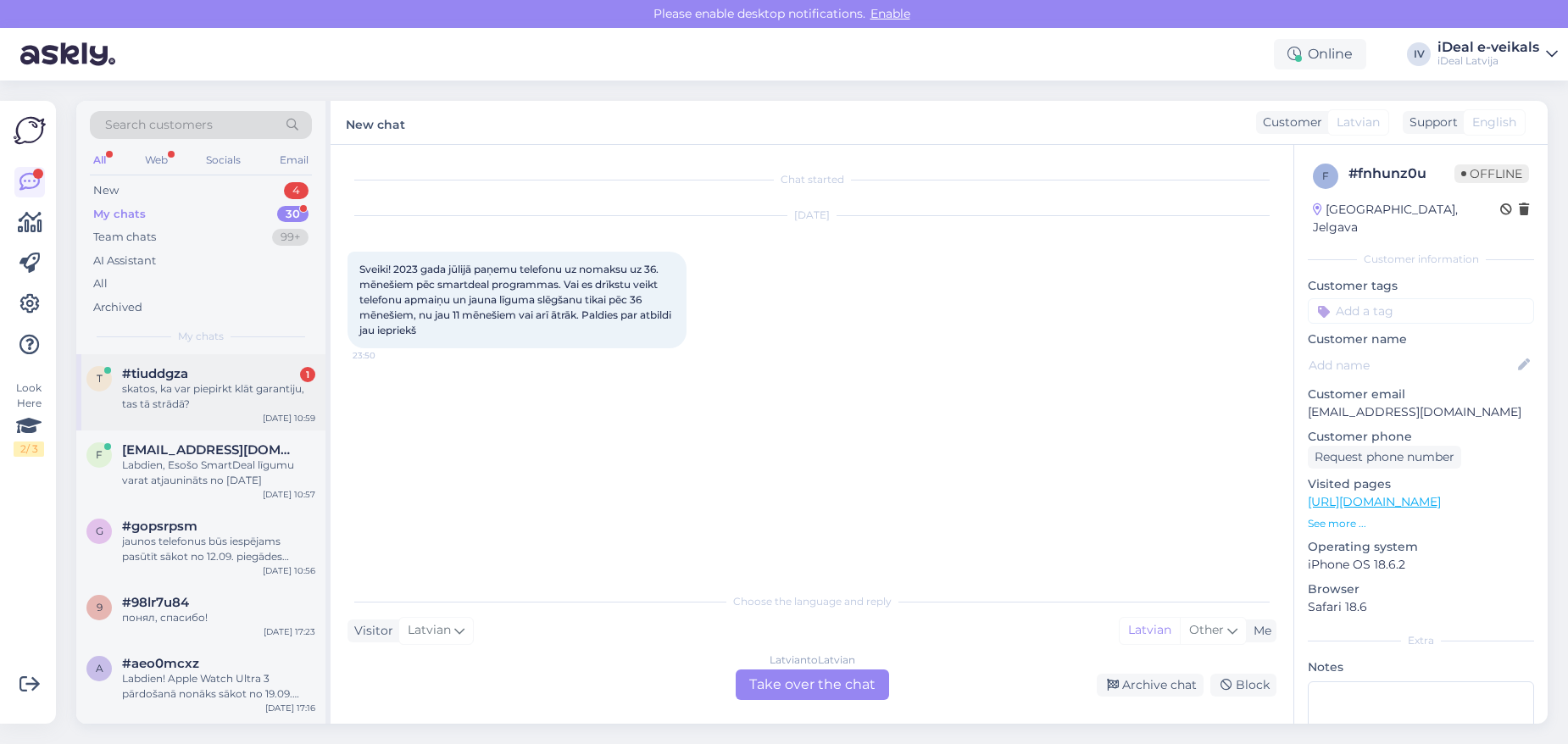
click at [212, 410] on div "t #tiuddgza 1 skatos, ka var piepirkt klāt garantiju, tas tā strādā? [DATE] 10:…" at bounding box center [201, 392] width 249 height 77
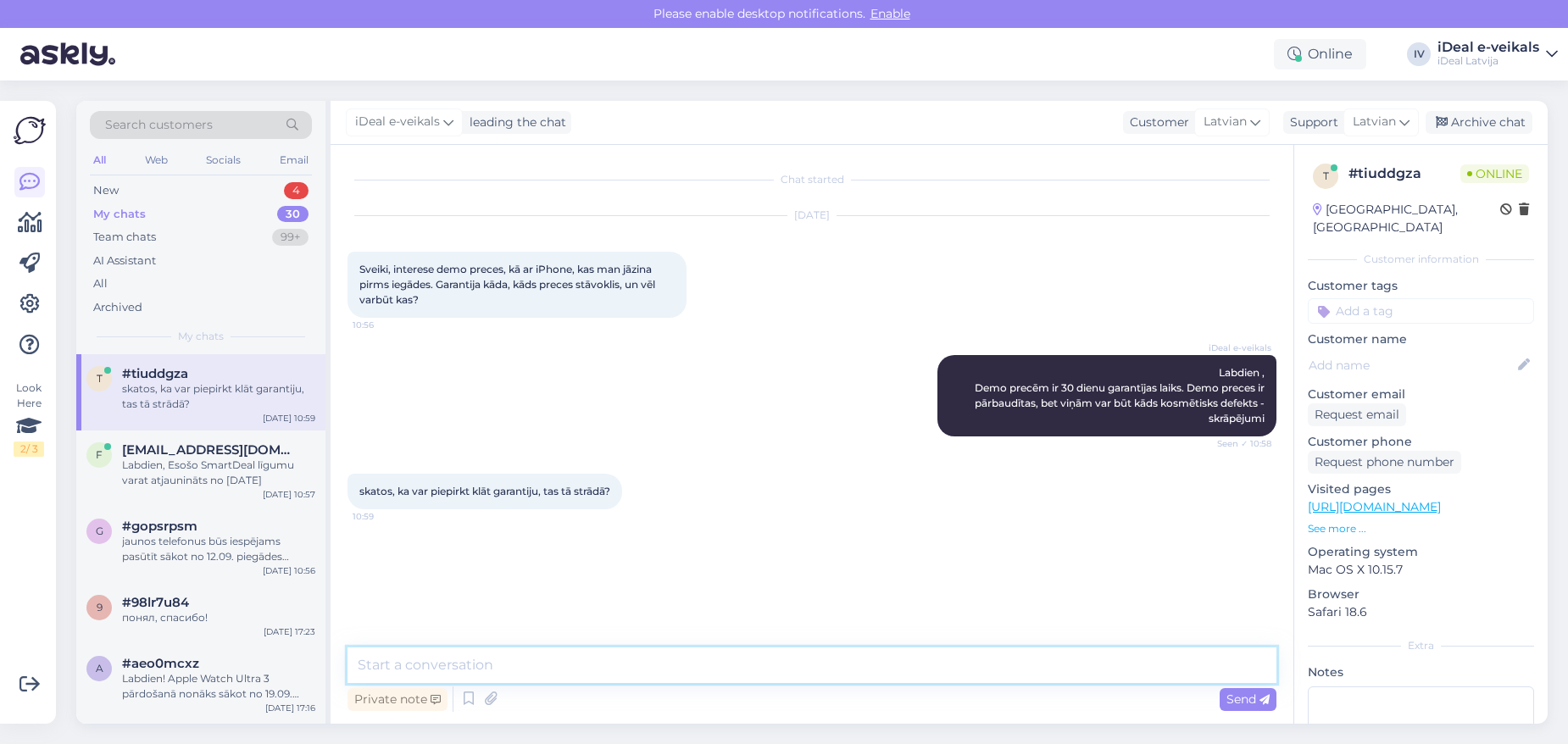
click at [518, 667] on textarea at bounding box center [812, 665] width 929 height 35
click at [365, 659] on textarea "Mājaslapā ir kļūda , kura pagaidām nav novērsta, bet pie tā strādājam" at bounding box center [812, 665] width 929 height 35
drag, startPoint x: 357, startPoint y: 668, endPoint x: 465, endPoint y: 703, distance: 113.5
click at [358, 667] on textarea "Mājaslapā ir kļūda , kura pagaidām nav novērsta, bet pie tā strādājam" at bounding box center [812, 665] width 929 height 35
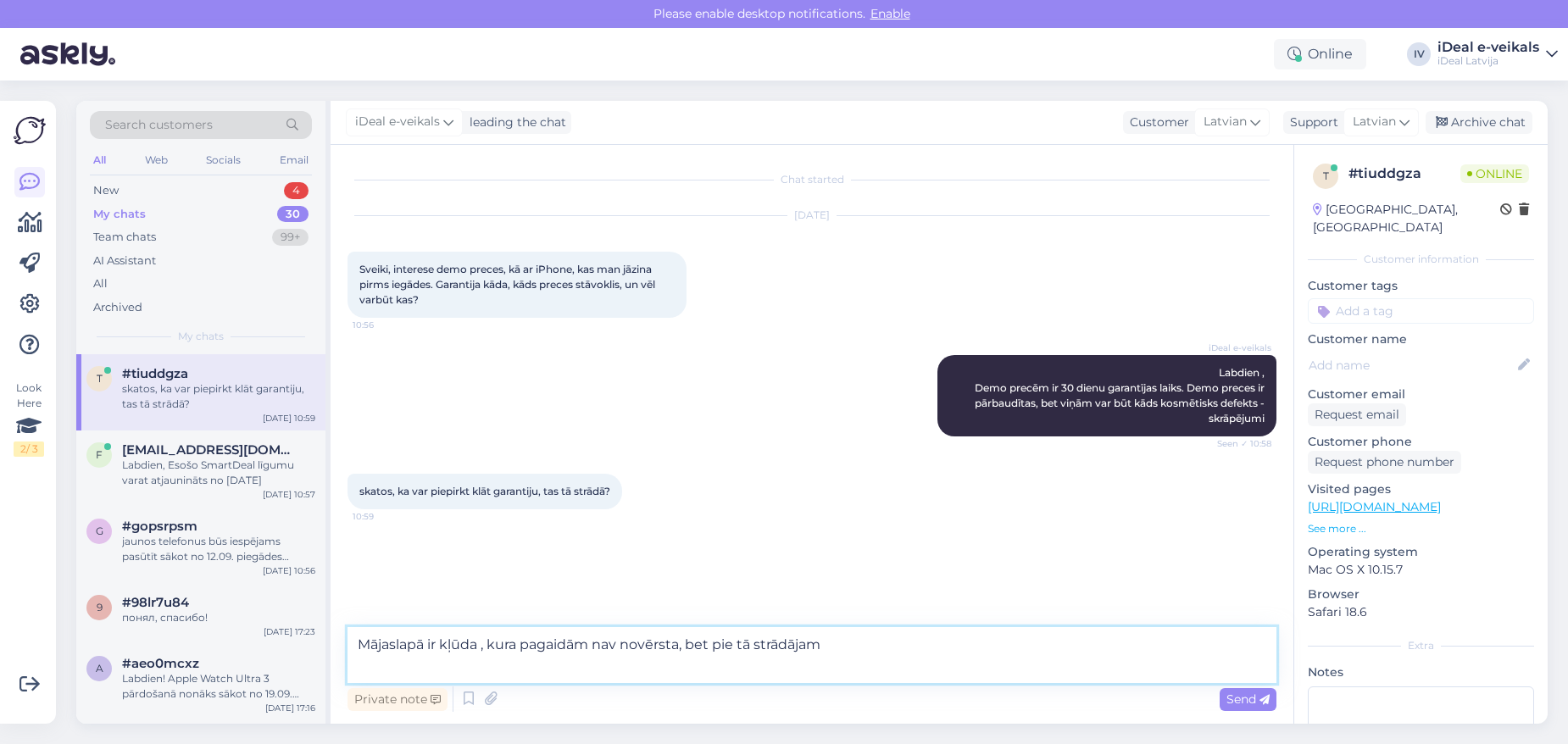
click at [481, 642] on textarea "Mājaslapā ir kļūda , kura pagaidām nav novērsta, bet pie tā strādājam" at bounding box center [812, 655] width 929 height 56
click at [483, 662] on textarea "Papildus garantīju Demo iekārtām nav iespējams iegādāties [GEOGRAPHIC_DATA] ir …" at bounding box center [812, 655] width 929 height 56
type textarea "Papildus garantīju Demo iekārtām nav iespējams iegādāties [GEOGRAPHIC_DATA] ir …"
click at [858, 666] on textarea "Papildus garantīju Demo iekārtām nav iespējams iegādāties [GEOGRAPHIC_DATA] ir …" at bounding box center [812, 655] width 929 height 56
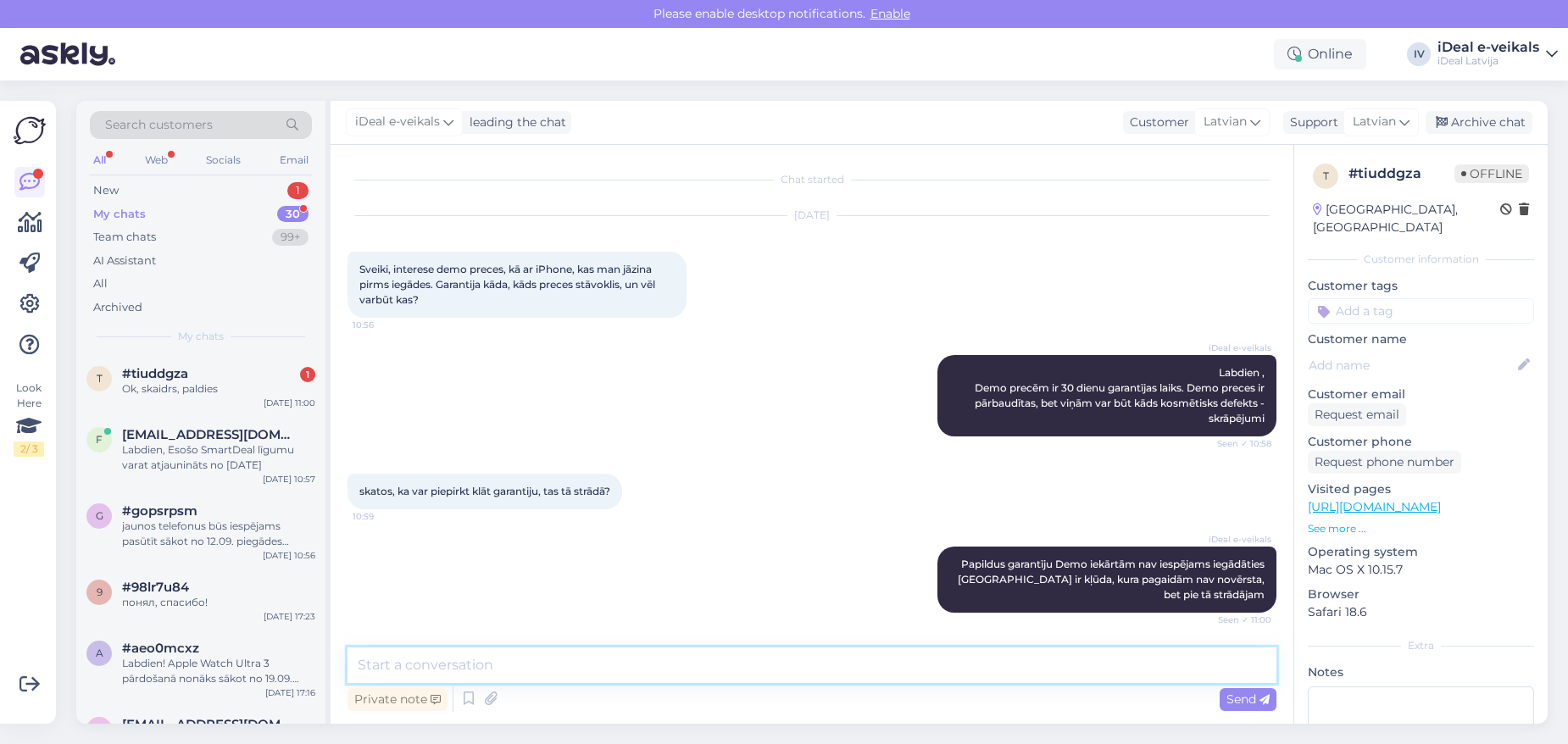
scroll to position [72, 0]
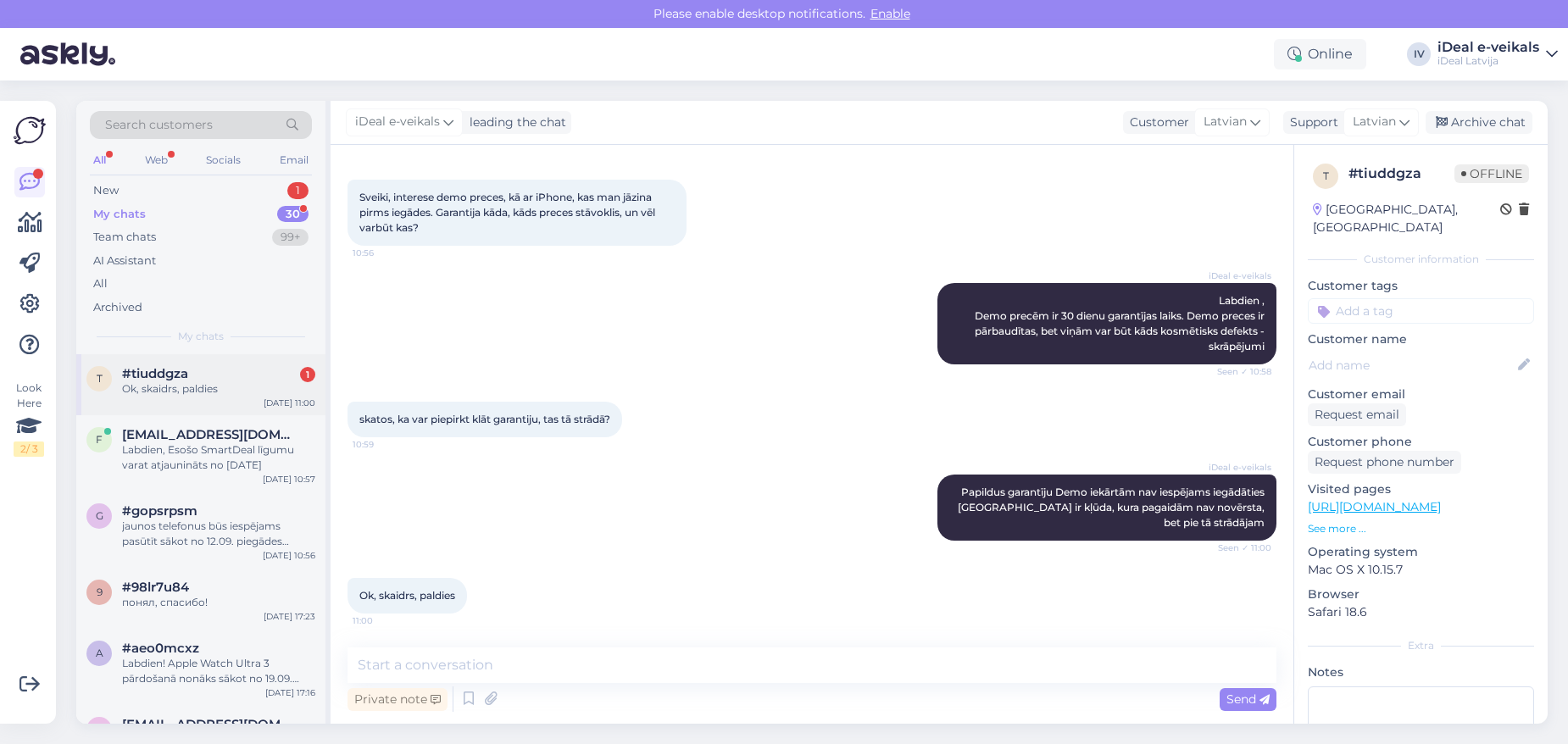
click at [218, 354] on div "t #tiuddgza 1 Ok, skaidrs, paldies [DATE] 11:00" at bounding box center [201, 384] width 249 height 61
